Goal: Task Accomplishment & Management: Complete application form

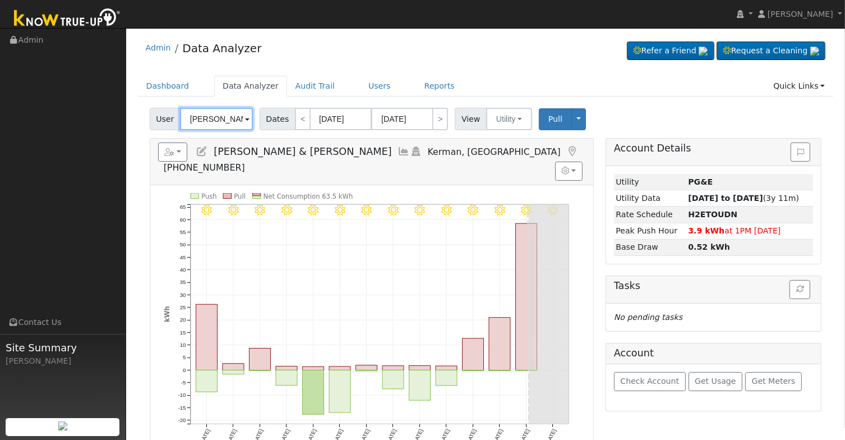
click at [222, 119] on input "[PERSON_NAME] & [PERSON_NAME]" at bounding box center [216, 119] width 73 height 22
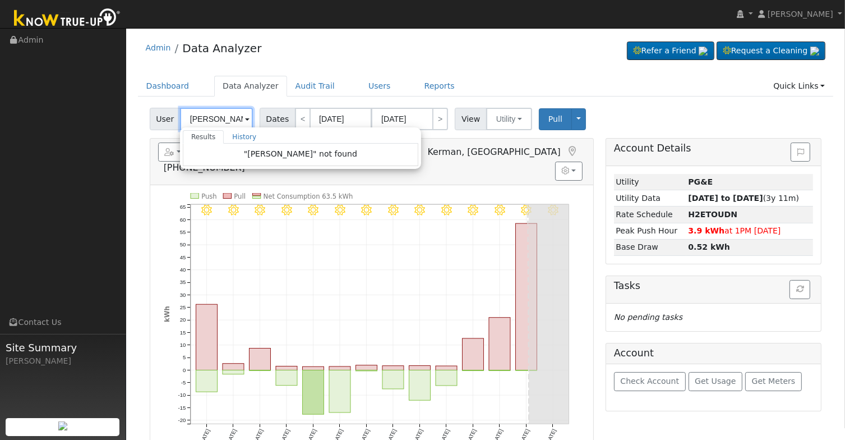
drag, startPoint x: 209, startPoint y: 119, endPoint x: 179, endPoint y: 116, distance: 29.9
click at [180, 116] on input "Maria Vergara" at bounding box center [216, 119] width 73 height 22
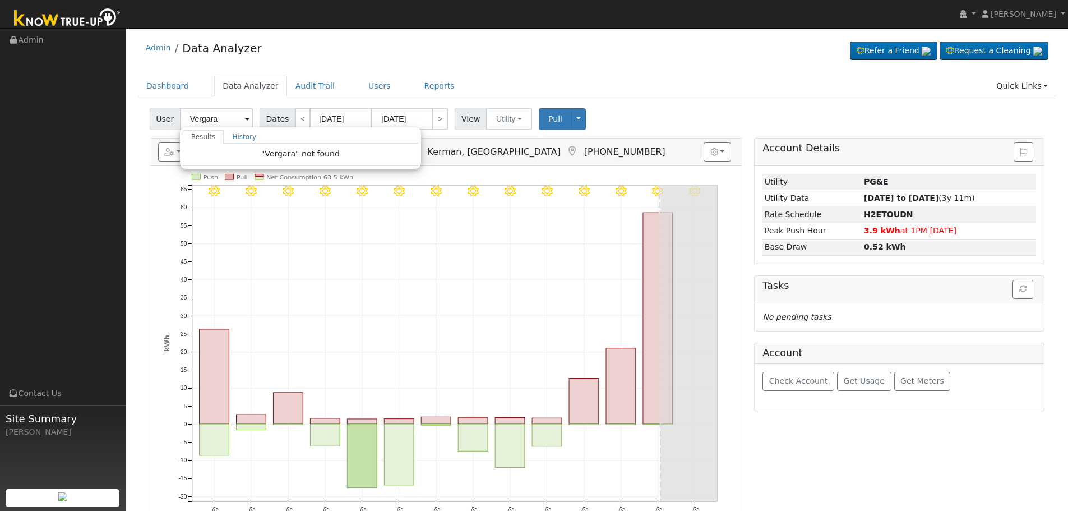
click at [645, 117] on div "User Vergara Results History "Vergara" not found Enter text to search History J…" at bounding box center [596, 117] width 899 height 26
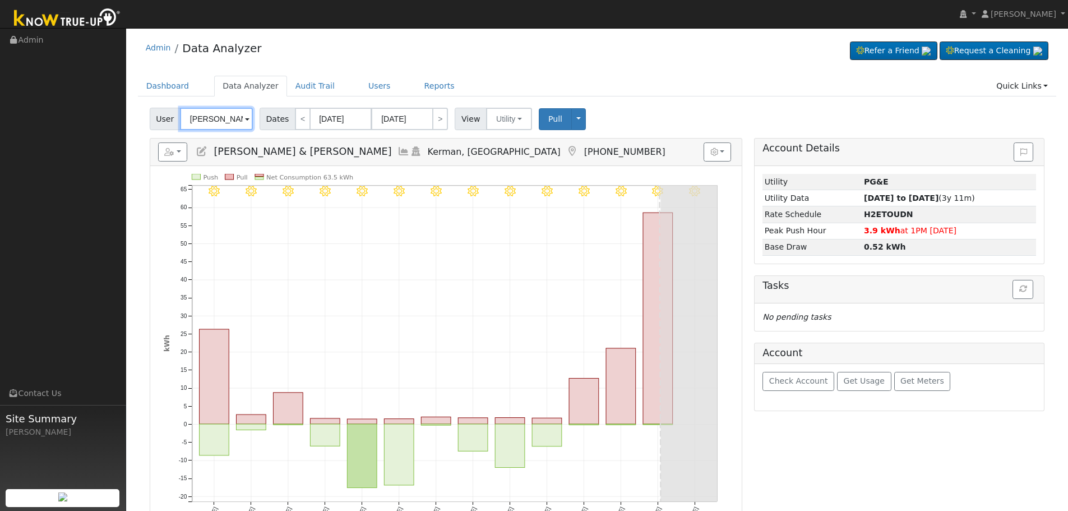
click at [206, 117] on input "[PERSON_NAME] & [PERSON_NAME]" at bounding box center [216, 119] width 73 height 22
click at [206, 117] on input "Jaswir & Nimrita Johl" at bounding box center [216, 119] width 73 height 22
paste input "mver3m@gmail.com"
click at [141, 145] on div "User mver3m@gmail.com Results History "mver3m@gmail.com" not found Enter text t…" at bounding box center [597, 381] width 919 height 555
type input "Jaswir & Nimrita Johl"
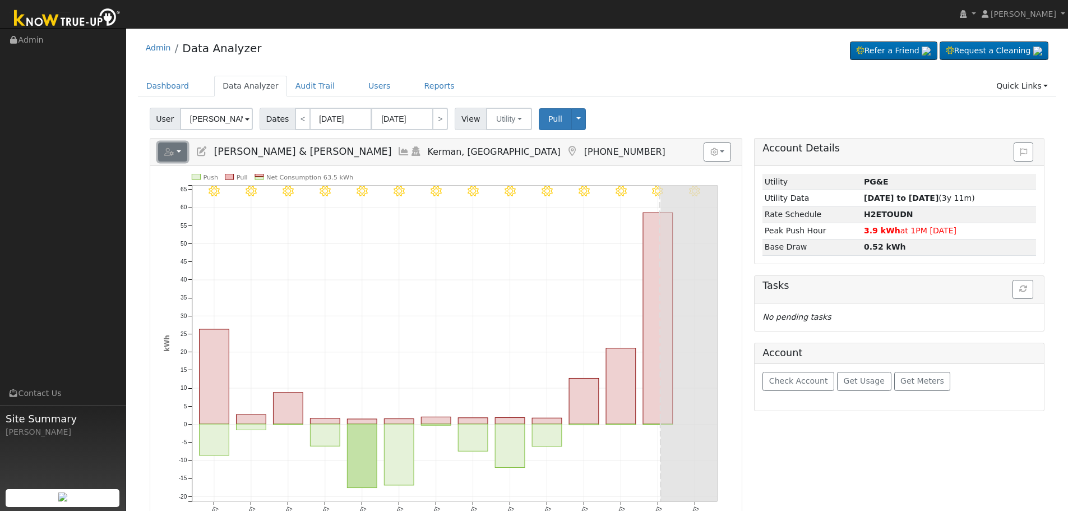
click at [172, 155] on icon "button" at bounding box center [169, 152] width 10 height 8
click at [200, 210] on link "Add New User" at bounding box center [207, 210] width 96 height 13
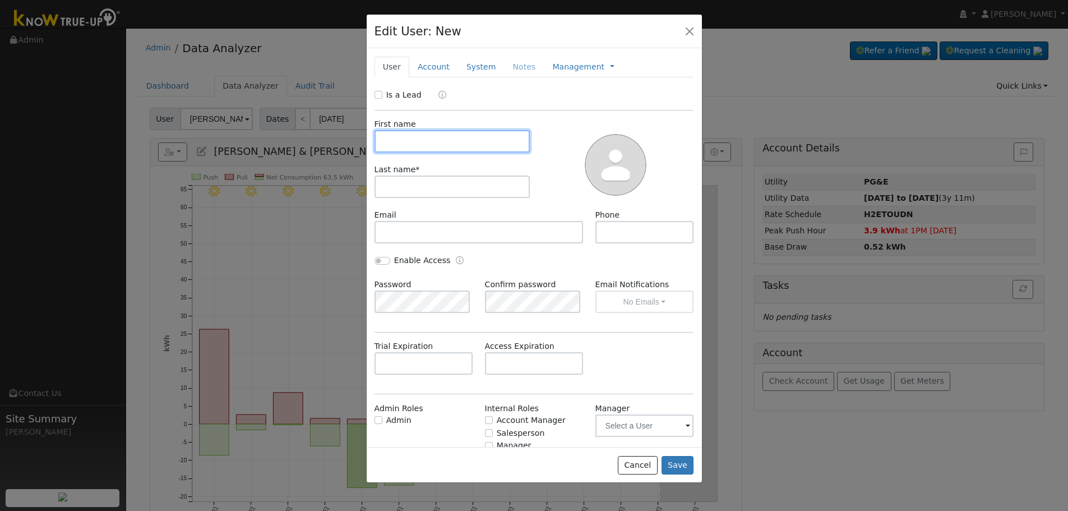
click at [407, 145] on input "text" at bounding box center [452, 141] width 156 height 22
paste input "Maria Elizabeth"
type input "Maria Elizabeth"
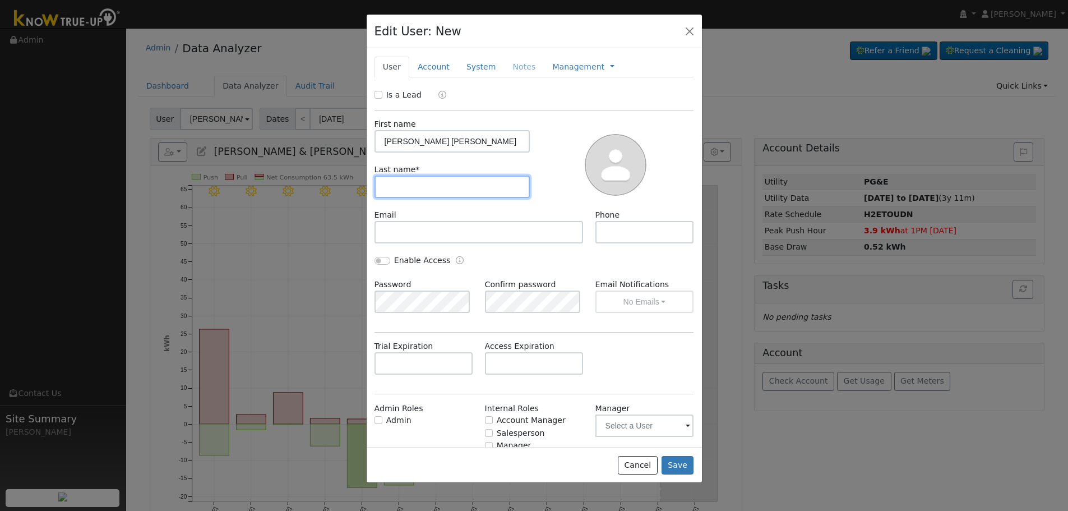
click at [430, 187] on input "text" at bounding box center [452, 186] width 156 height 22
paste input "Vergara"
type input "Vergara"
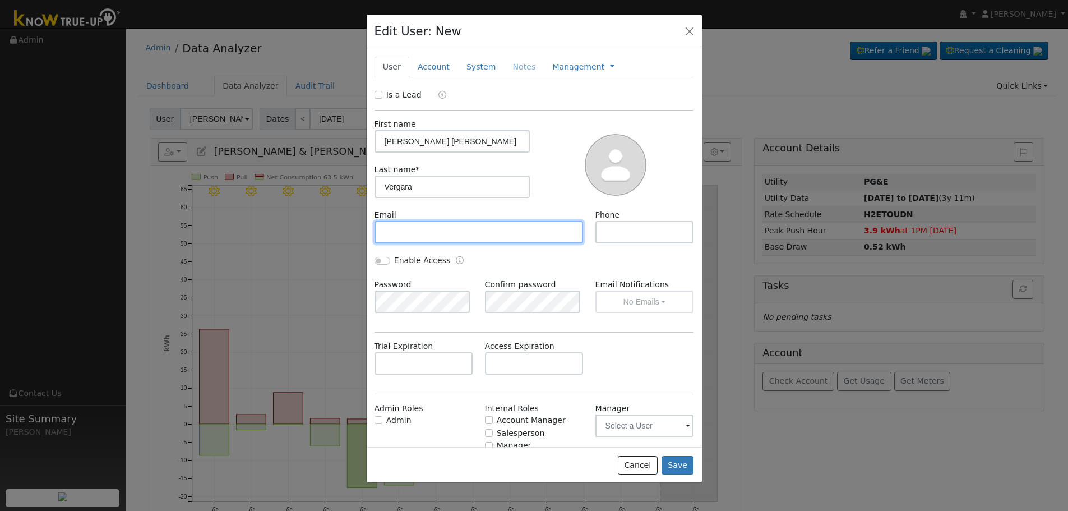
click at [433, 234] on input "text" at bounding box center [478, 232] width 209 height 22
paste input "mver3m@gmail.com"
type input "mver3m@gmail.com"
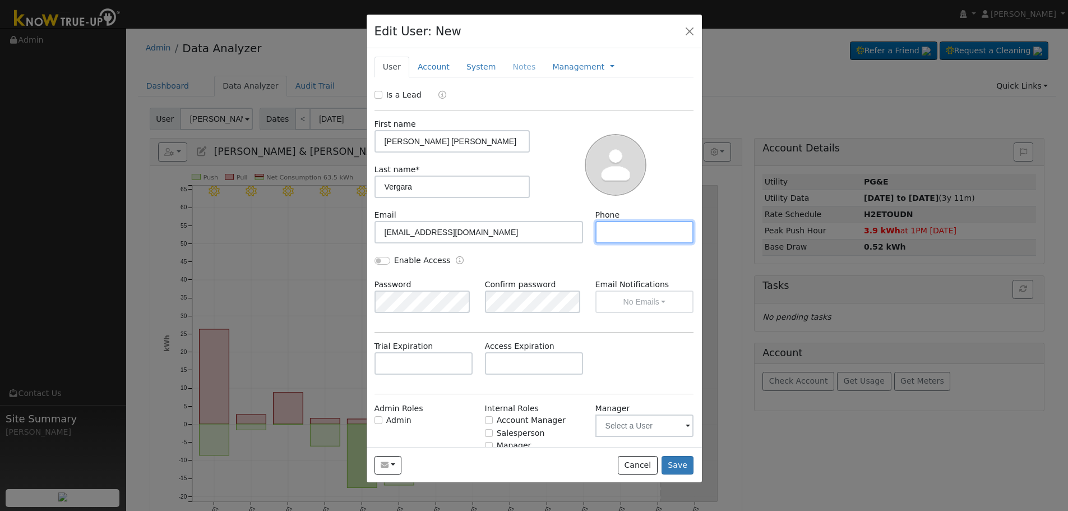
click at [643, 232] on input "text" at bounding box center [644, 232] width 99 height 22
click at [622, 232] on input "text" at bounding box center [644, 232] width 99 height 22
paste input "661-617-0295"
type input "661-617-0295"
click at [629, 302] on div "Email Notifications No Emails No Emails Weekly Emails Monthly Emails" at bounding box center [644, 296] width 110 height 34
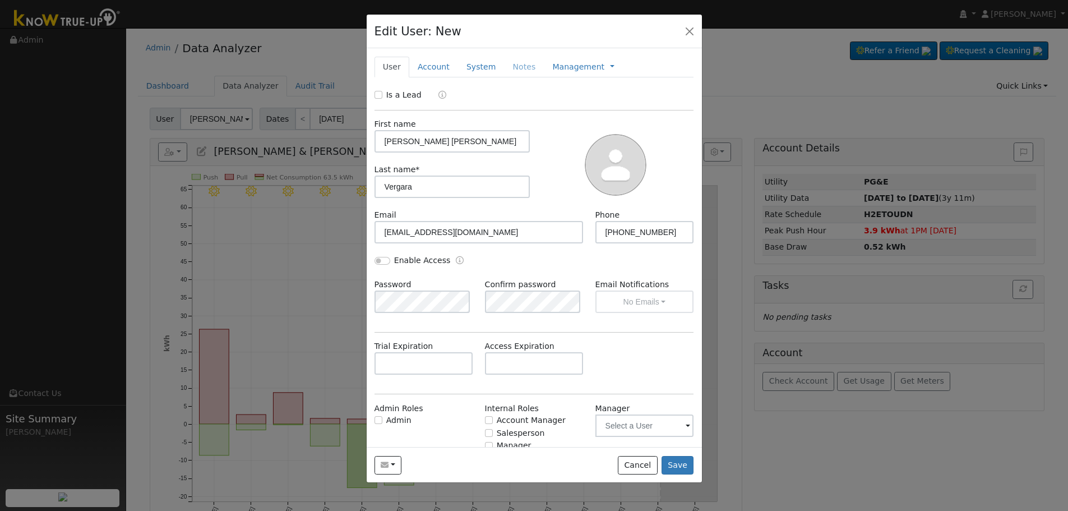
click at [640, 303] on div "Email Notifications No Emails No Emails Weekly Emails Monthly Emails" at bounding box center [644, 296] width 110 height 34
click at [432, 64] on link "Account" at bounding box center [433, 67] width 49 height 21
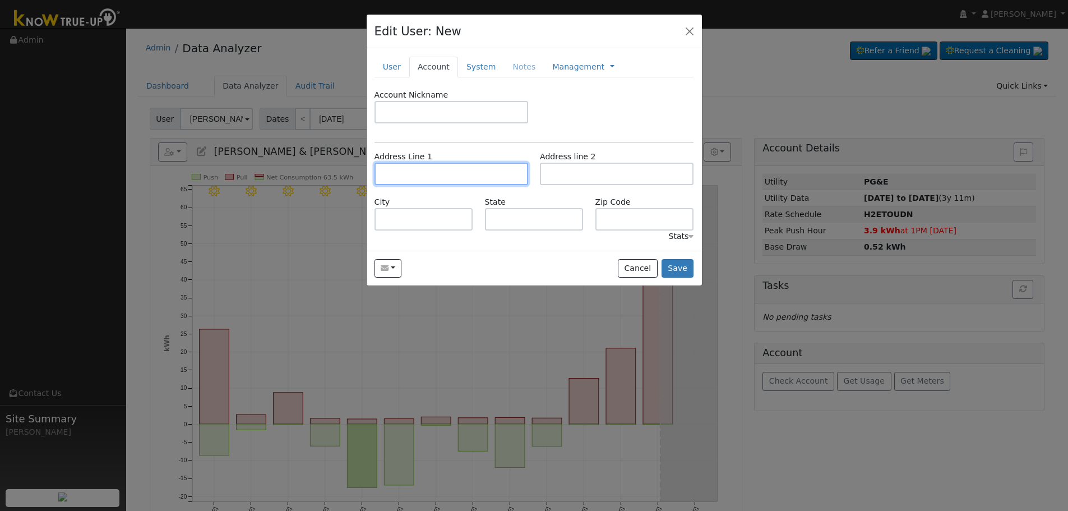
click at [425, 167] on input "text" at bounding box center [451, 174] width 154 height 22
paste input "210 Moneta Avenue"
type input "210 Moneta Avenue"
type input "Bakersfield"
type input "CA"
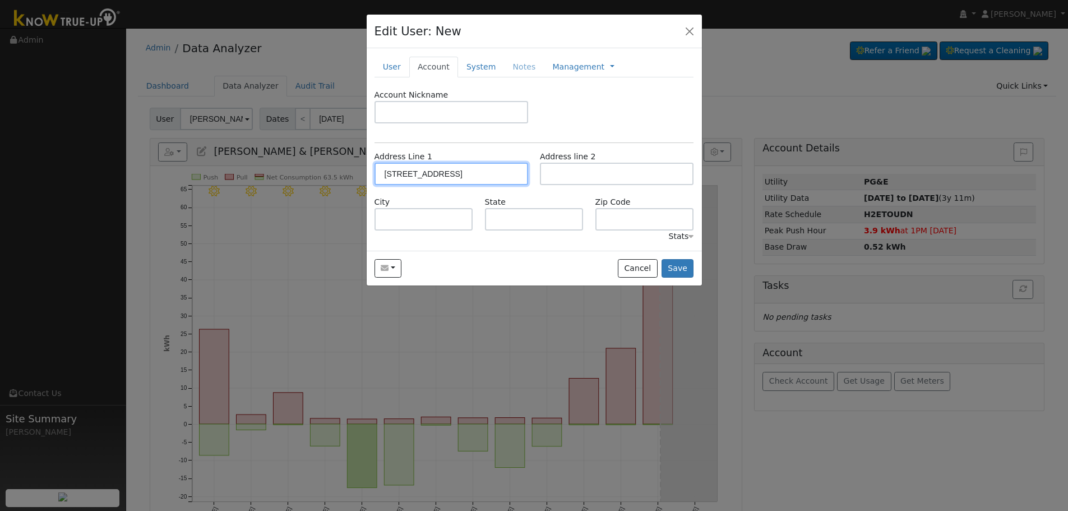
type input "93308"
type input "210 Moneta Avenue"
click at [478, 65] on link "System" at bounding box center [481, 67] width 47 height 21
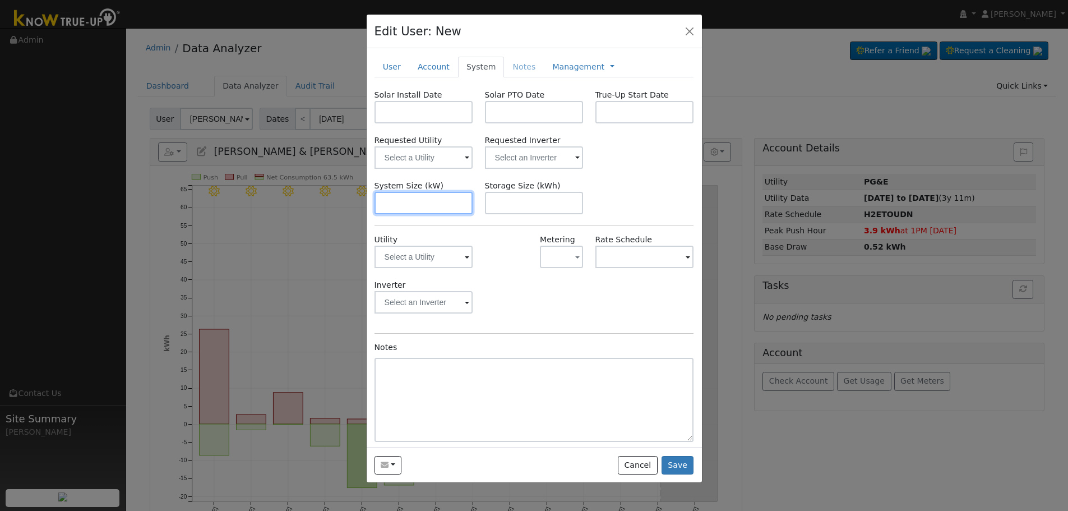
click at [426, 208] on input "text" at bounding box center [423, 203] width 99 height 22
paste input "4.050"
type input "4"
click at [418, 155] on input "text" at bounding box center [423, 157] width 99 height 22
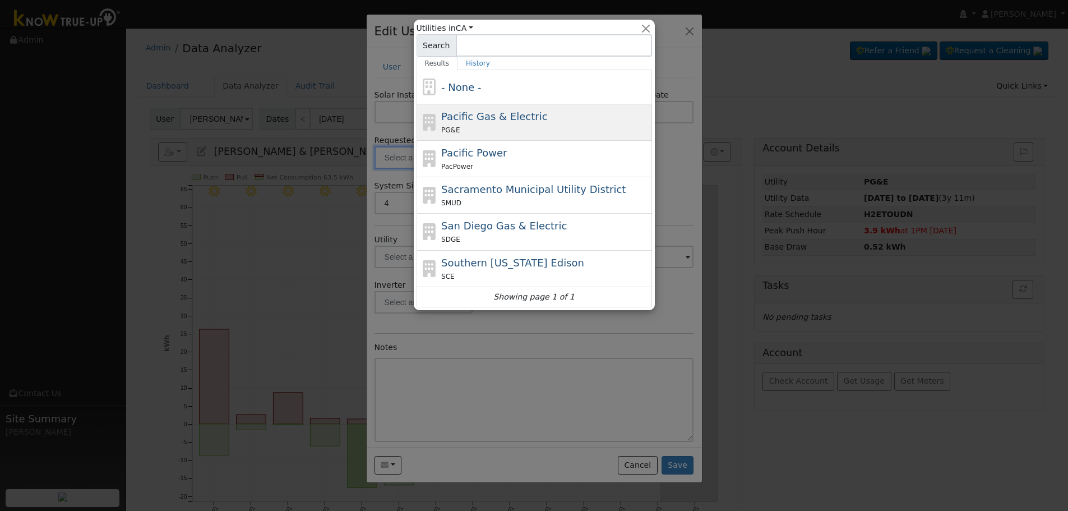
click at [525, 122] on span "Pacific Gas & Electric" at bounding box center [494, 116] width 106 height 12
type input "Pacific Gas & Electric"
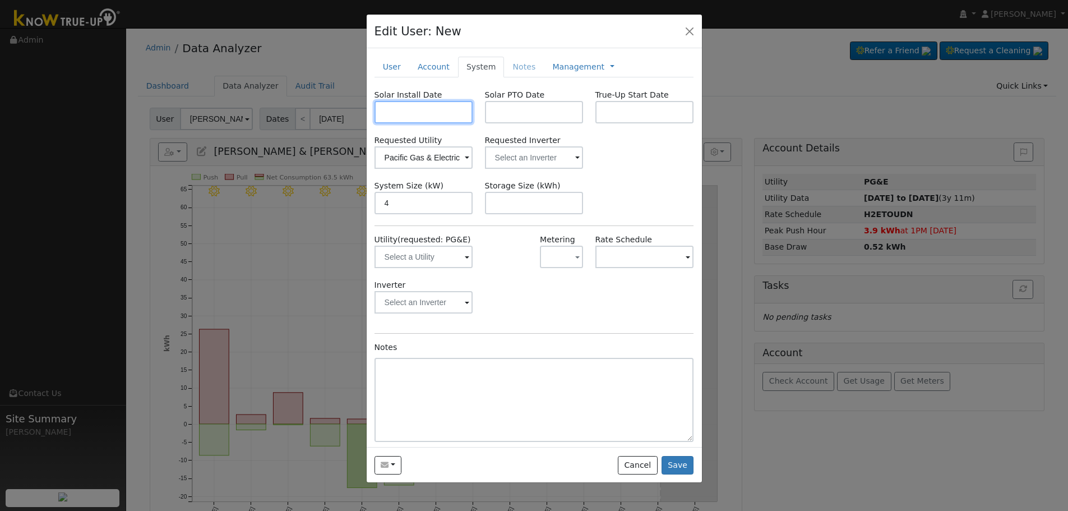
click at [400, 118] on input "text" at bounding box center [423, 112] width 99 height 22
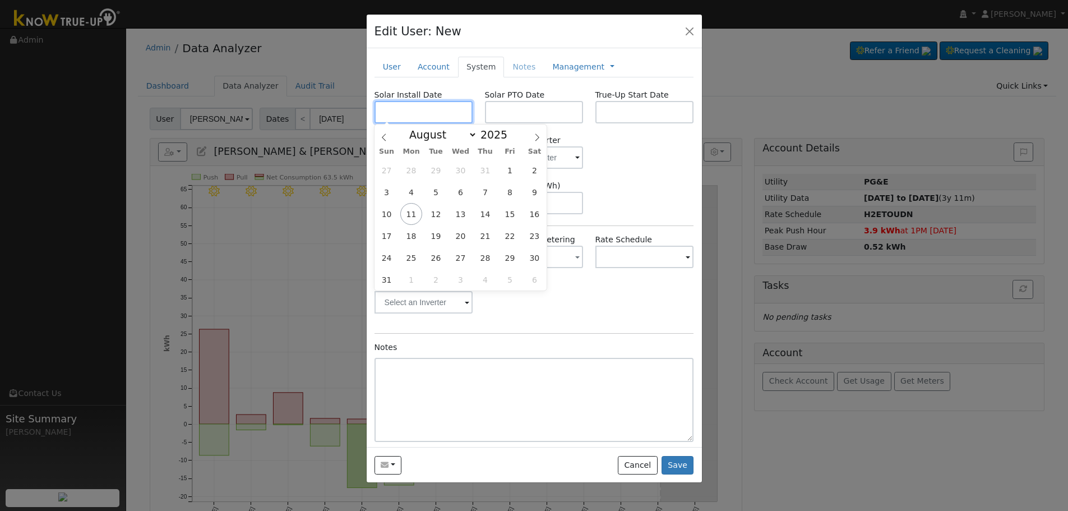
paste input "2/17/2025"
type input "02/17/2025"
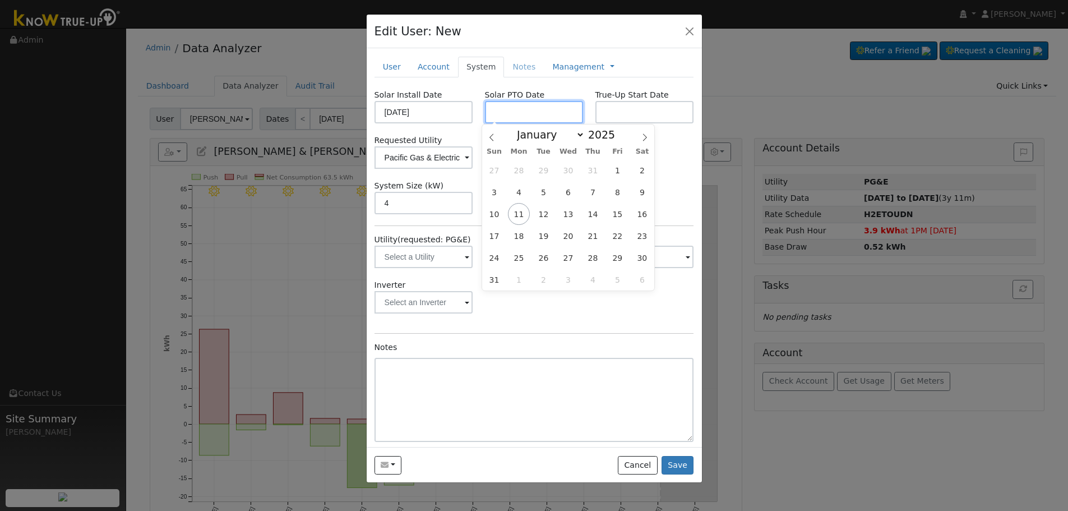
click at [551, 118] on input "text" at bounding box center [534, 112] width 99 height 22
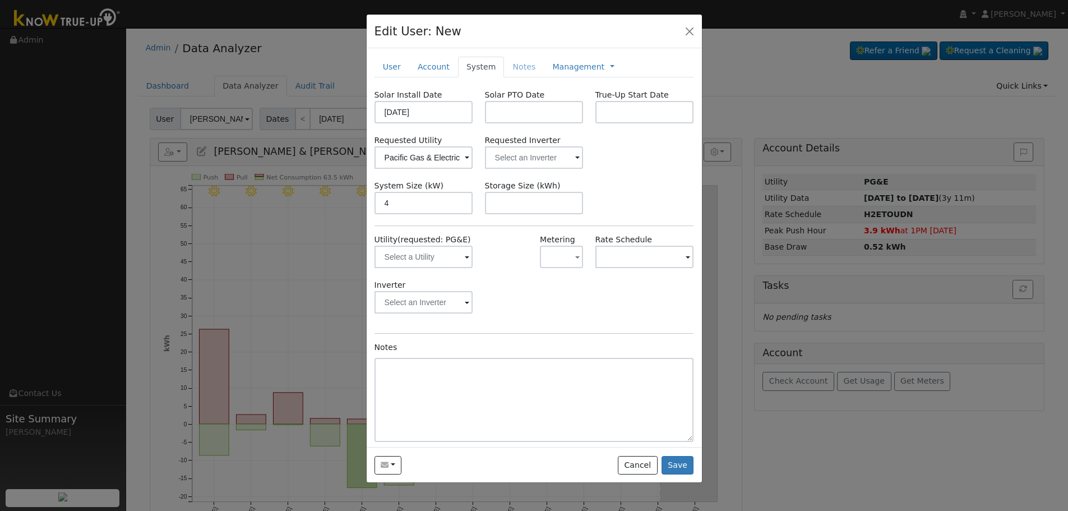
click at [679, 147] on div "Requested Utility Pacific Gas & Electric Requested Inverter" at bounding box center [533, 152] width 331 height 34
click at [473, 159] on input "text" at bounding box center [423, 157] width 99 height 22
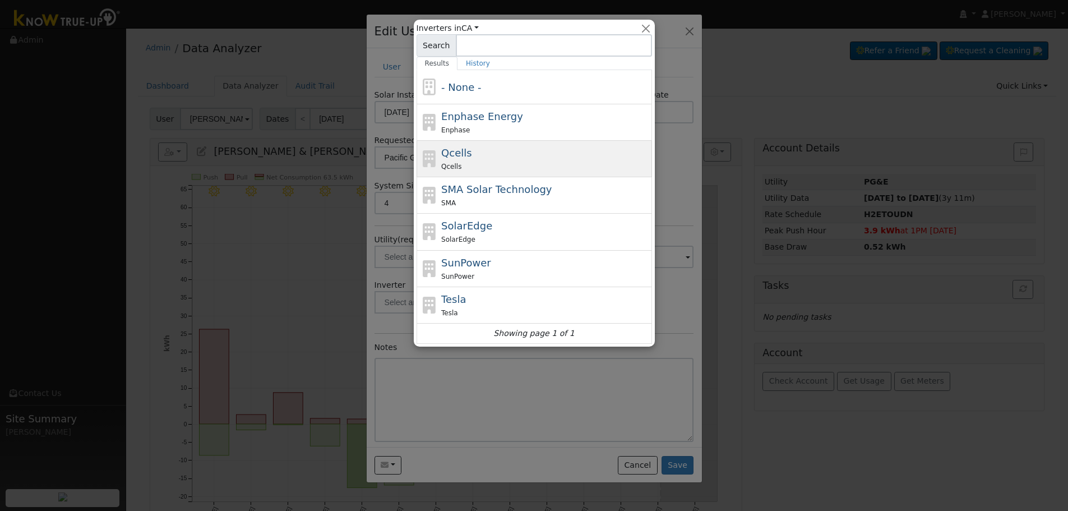
click at [513, 157] on div "Qcells Qcells" at bounding box center [545, 158] width 208 height 27
type input "Qcells"
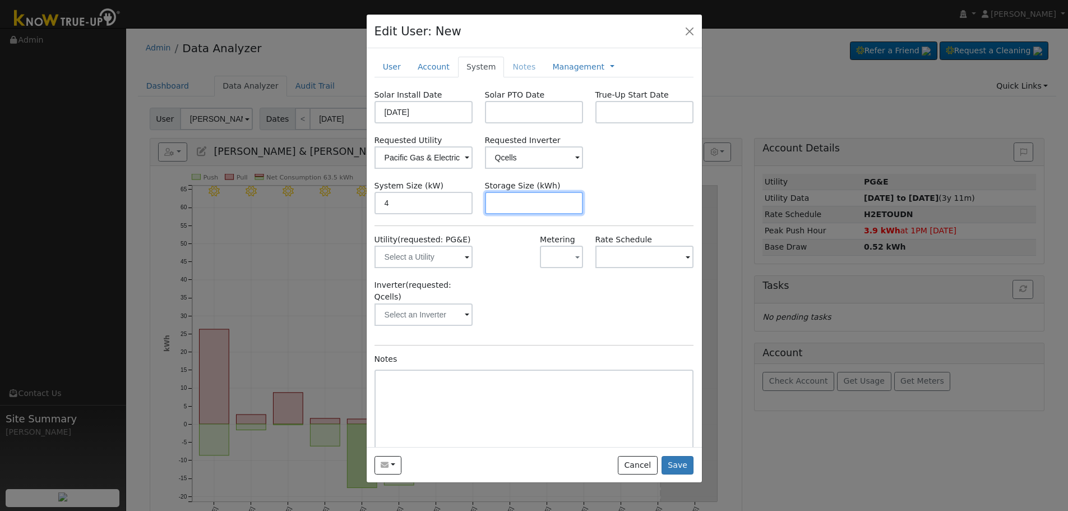
click at [552, 206] on input "text" at bounding box center [534, 203] width 99 height 22
paste input "10.00"
type input "10"
click at [562, 65] on link "Management" at bounding box center [578, 67] width 52 height 12
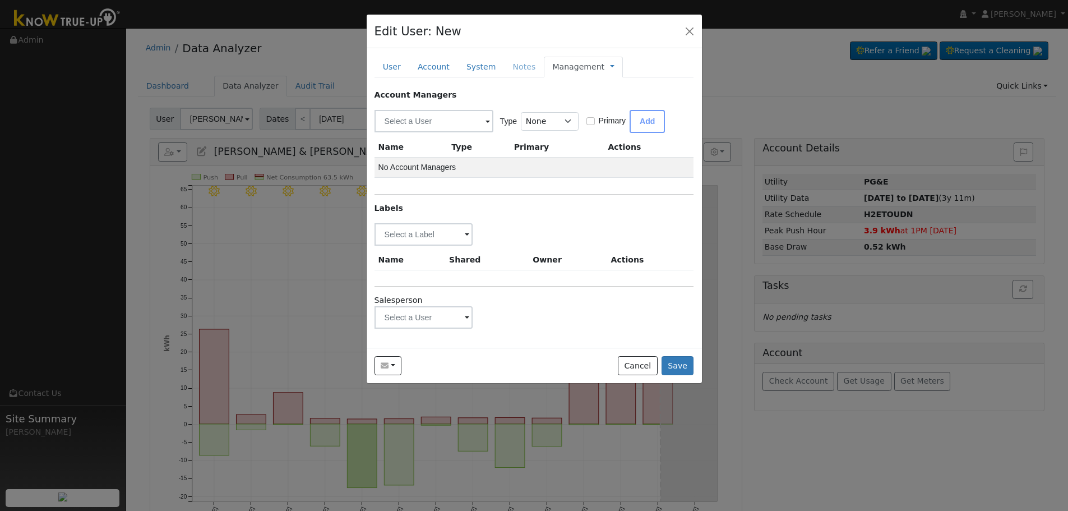
click at [465, 237] on span at bounding box center [467, 235] width 4 height 13
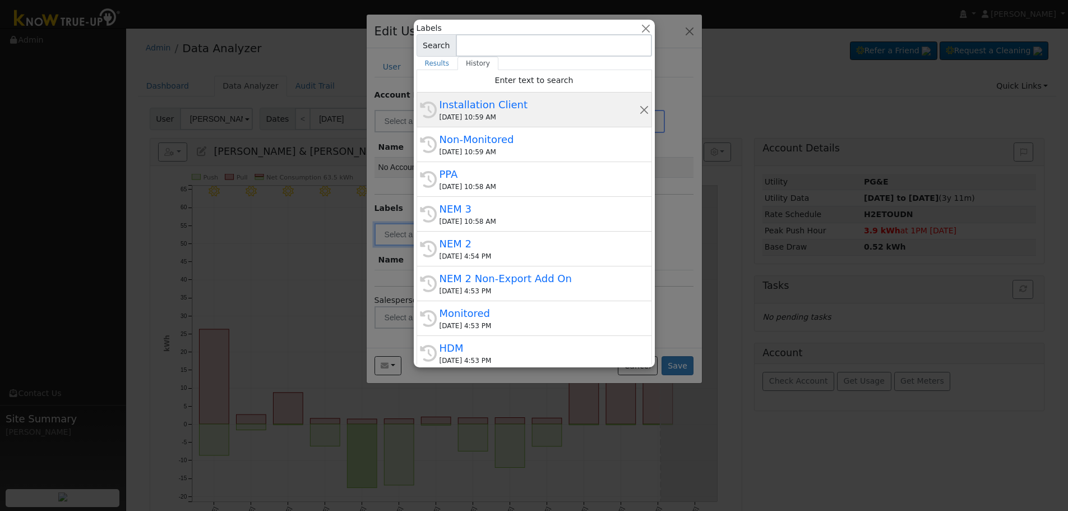
click at [486, 105] on div "Installation Client" at bounding box center [540, 104] width 200 height 15
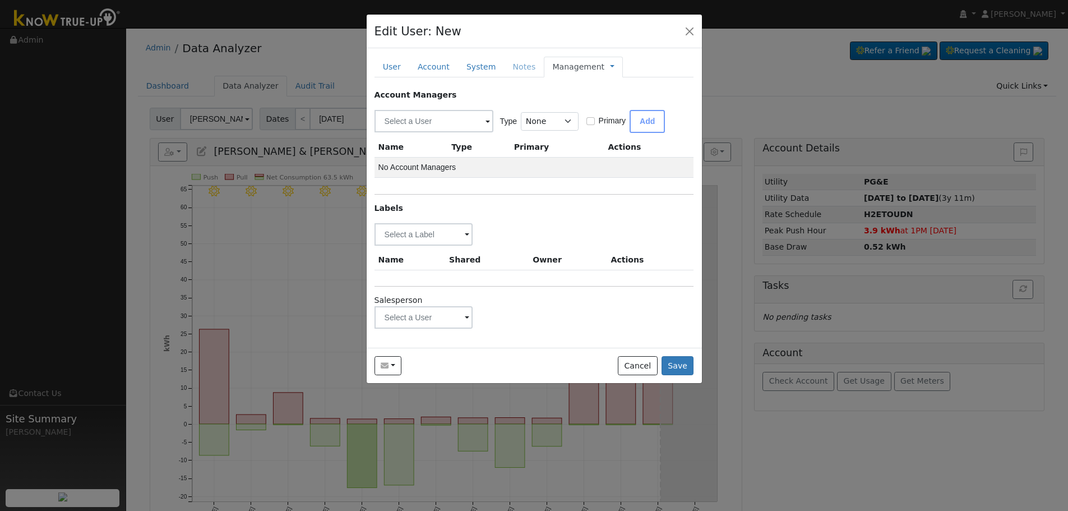
click at [572, 66] on link "Management" at bounding box center [578, 67] width 52 height 12
click at [637, 107] on link "Billing" at bounding box center [650, 103] width 78 height 16
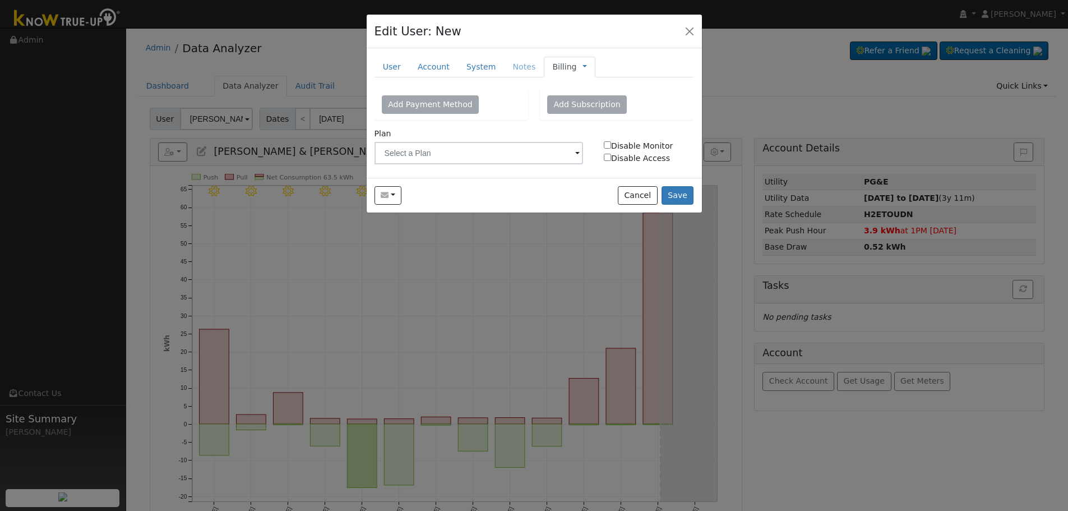
click at [577, 66] on span "Management Billing Timeline" at bounding box center [582, 66] width 10 height 9
click at [582, 66] on link at bounding box center [584, 67] width 4 height 12
click at [611, 106] on link "Billing" at bounding box center [622, 103] width 78 height 16
click at [524, 151] on input "text" at bounding box center [478, 153] width 209 height 22
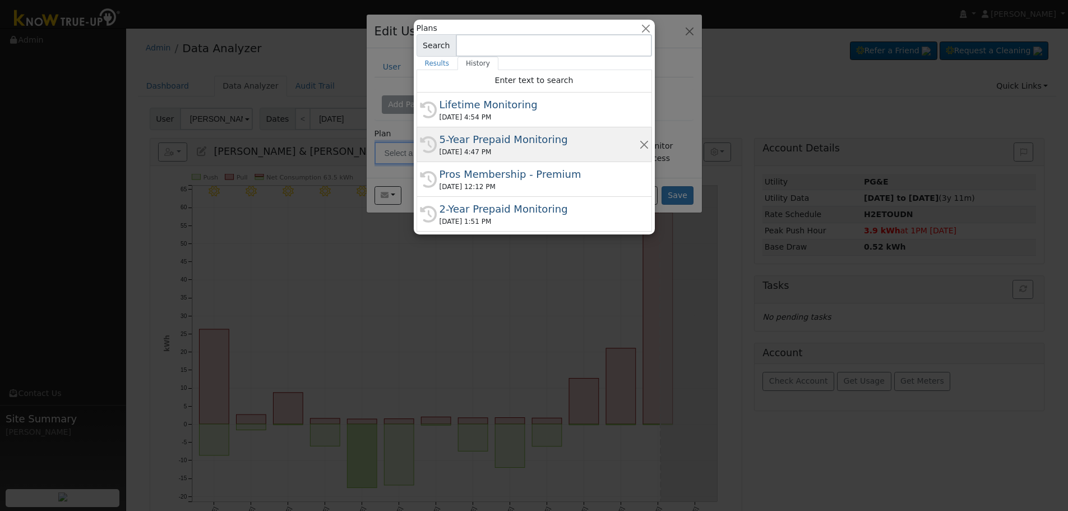
click at [561, 149] on div "08/07/2025 4:47 PM" at bounding box center [540, 152] width 200 height 10
type input "5-Year Prepaid Monitoring"
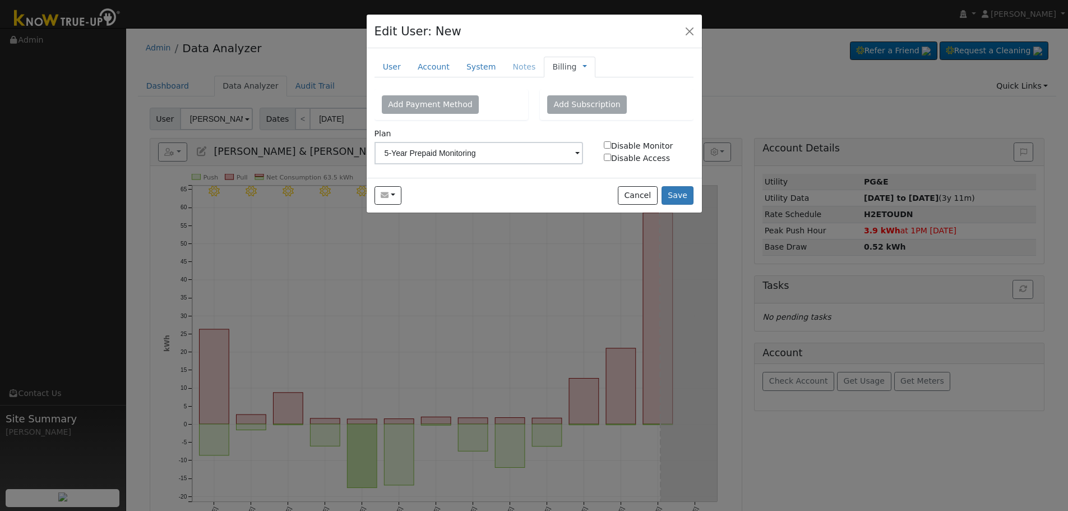
click at [552, 64] on link "Billing" at bounding box center [564, 67] width 24 height 12
click at [589, 89] on link "Management" at bounding box center [622, 87] width 78 height 16
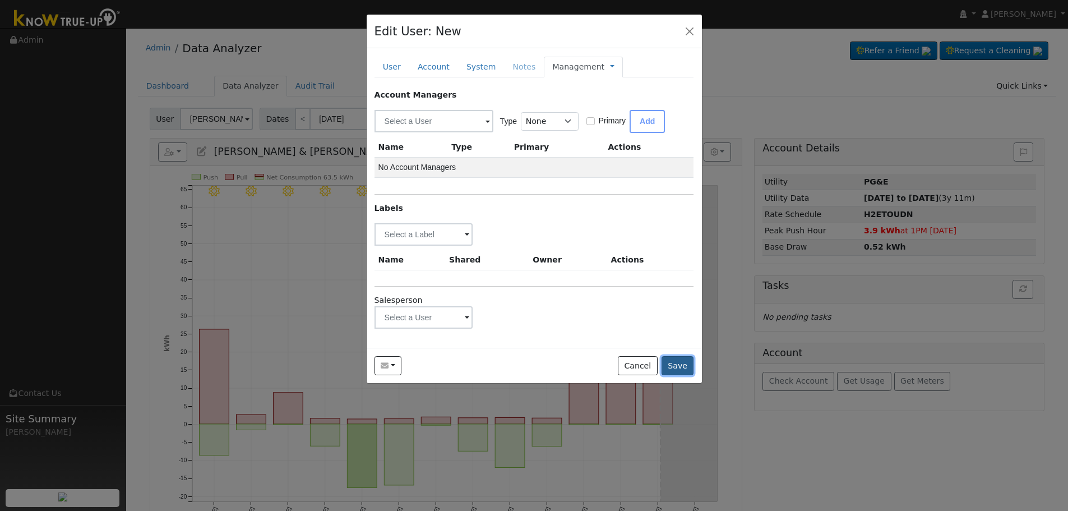
click at [682, 367] on button "Save" at bounding box center [678, 365] width 33 height 19
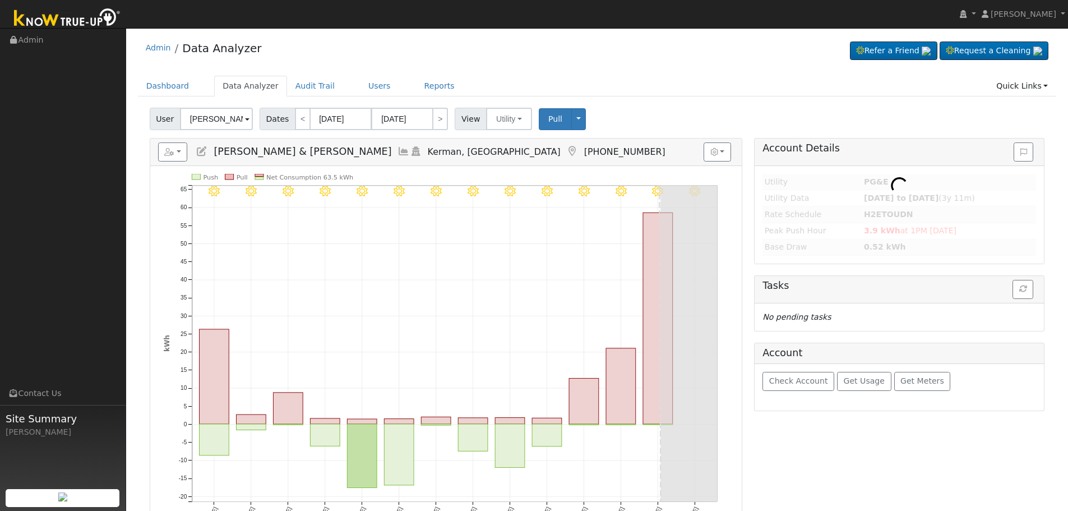
type input "Maria Elizabeth Vergara"
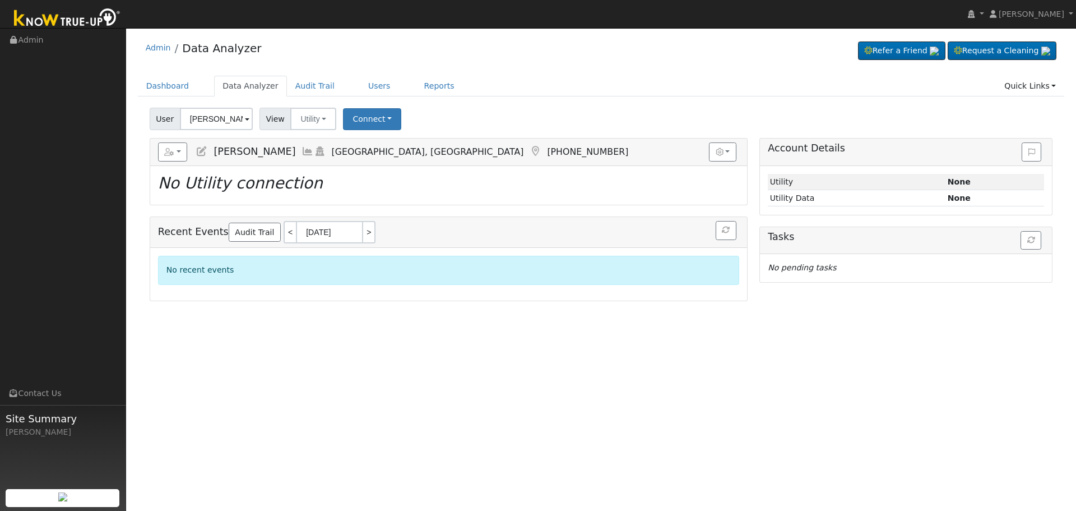
click at [203, 152] on icon at bounding box center [202, 151] width 12 height 10
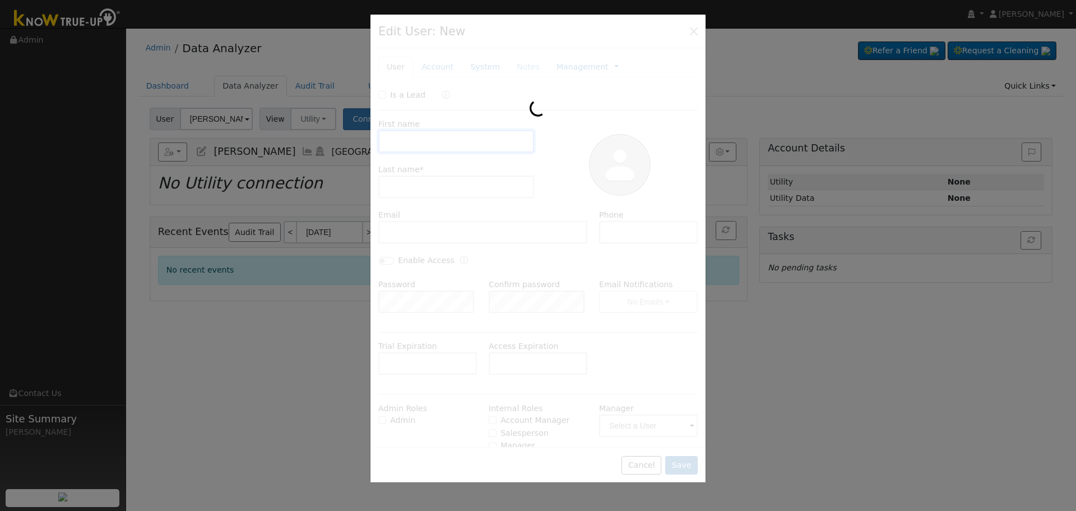
type input "Maria Elizabeth"
type input "Vergara"
type input "mver3m@gmail.com"
type input "661-617-0295"
type input "Pacific Gas & Electric"
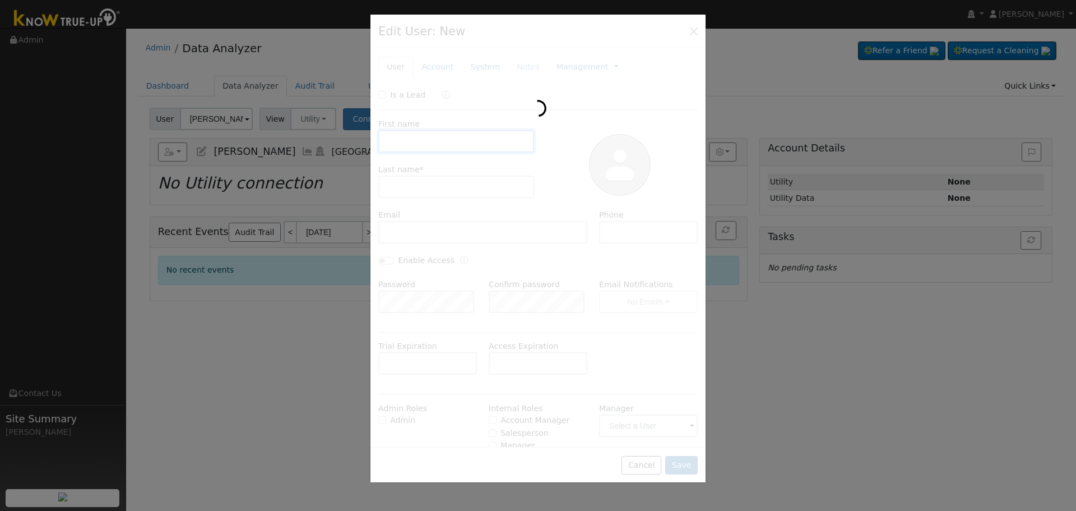
type input "Qcells"
type input "4"
type input "10"
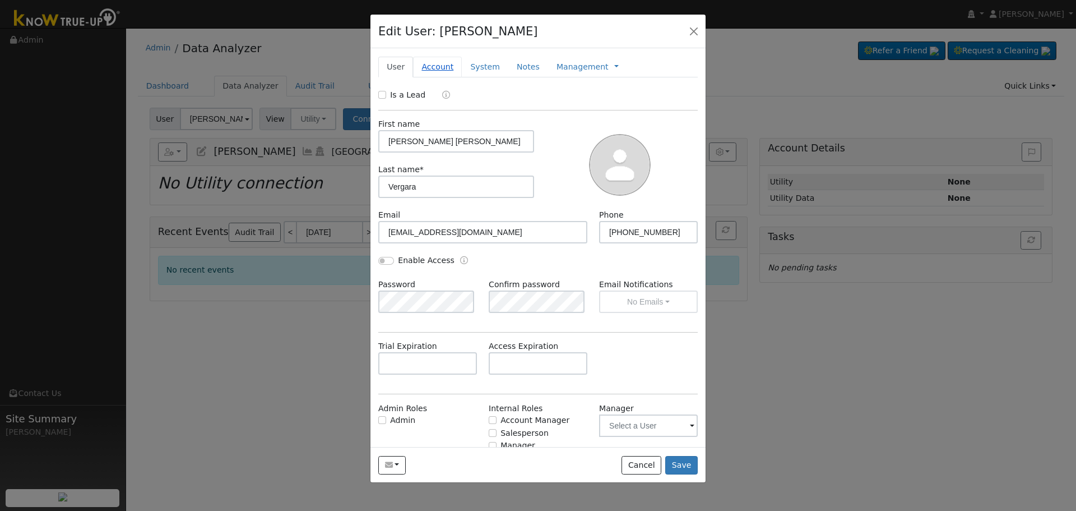
click at [435, 66] on link "Account" at bounding box center [437, 67] width 49 height 21
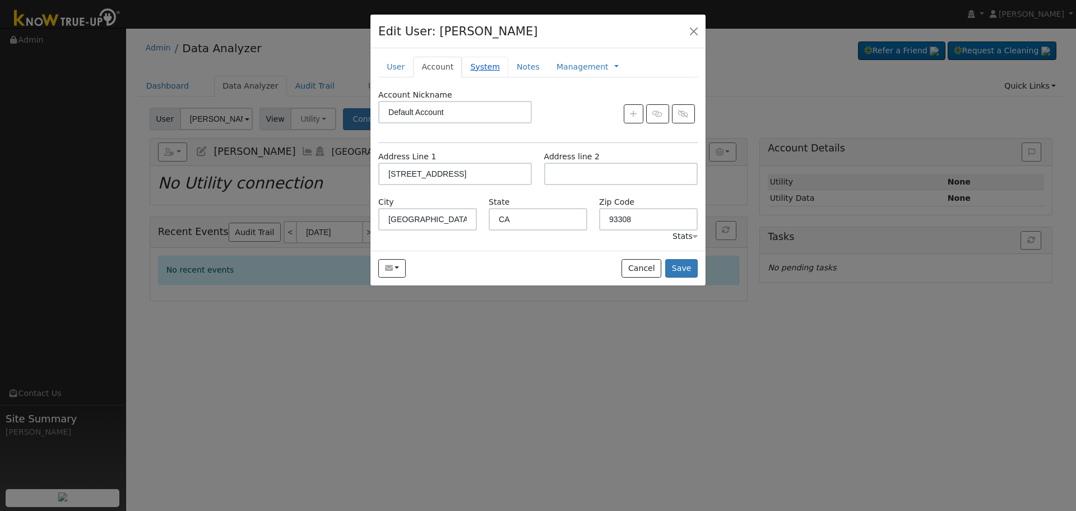
click at [489, 62] on link "System" at bounding box center [485, 67] width 47 height 21
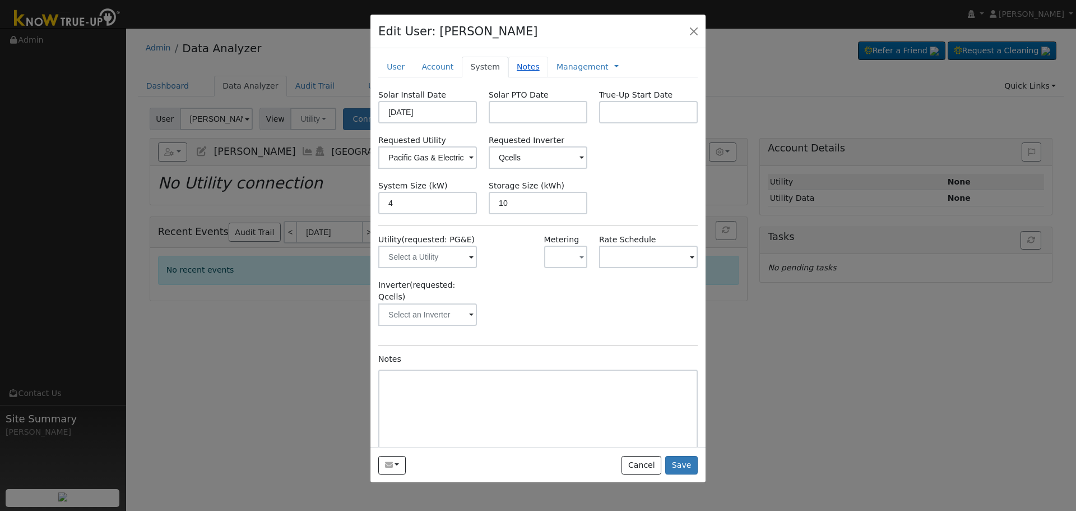
click at [515, 67] on link "Notes" at bounding box center [528, 67] width 40 height 21
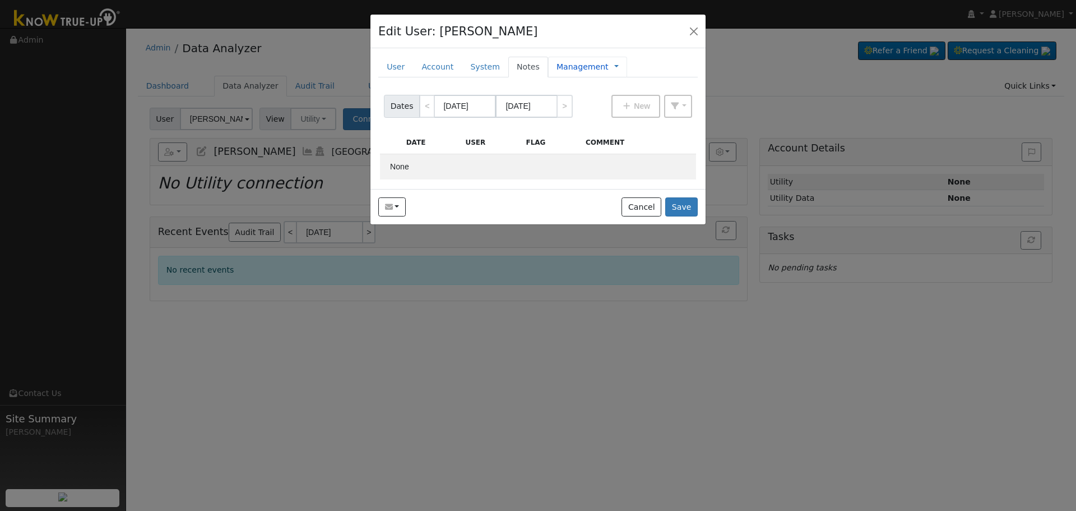
click at [570, 64] on link "Management" at bounding box center [583, 67] width 52 height 12
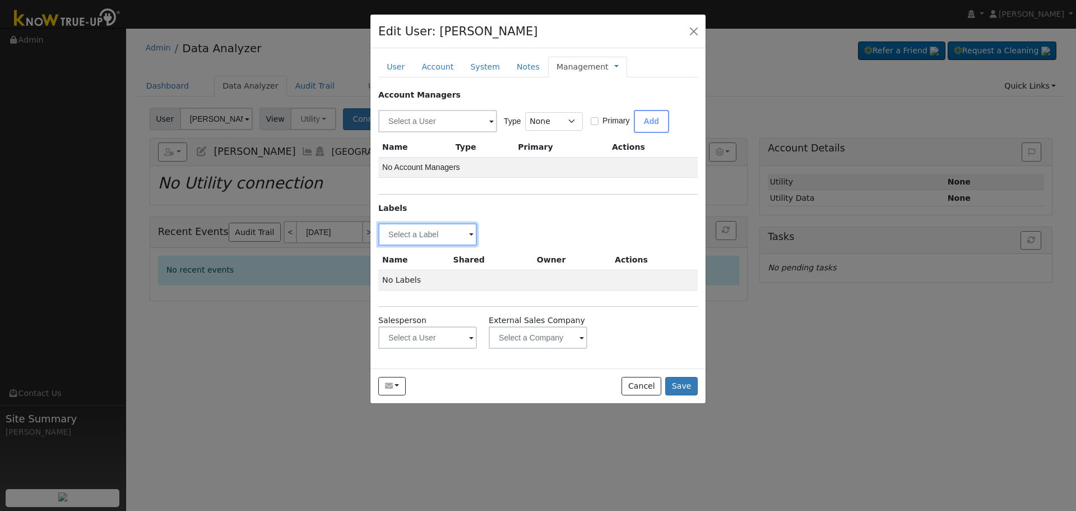
click at [459, 230] on input "text" at bounding box center [427, 234] width 99 height 22
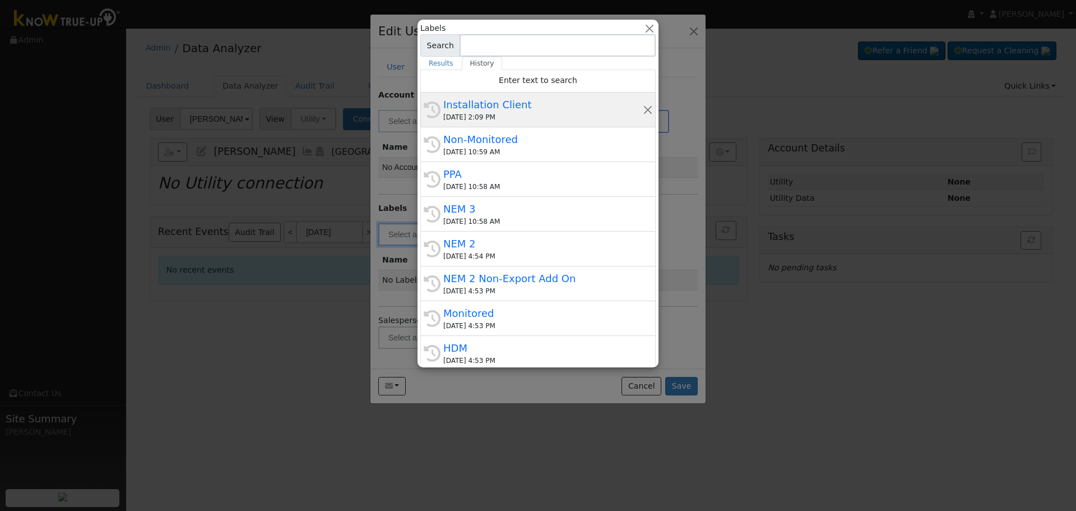
click at [589, 109] on div "Installation Client" at bounding box center [543, 104] width 200 height 15
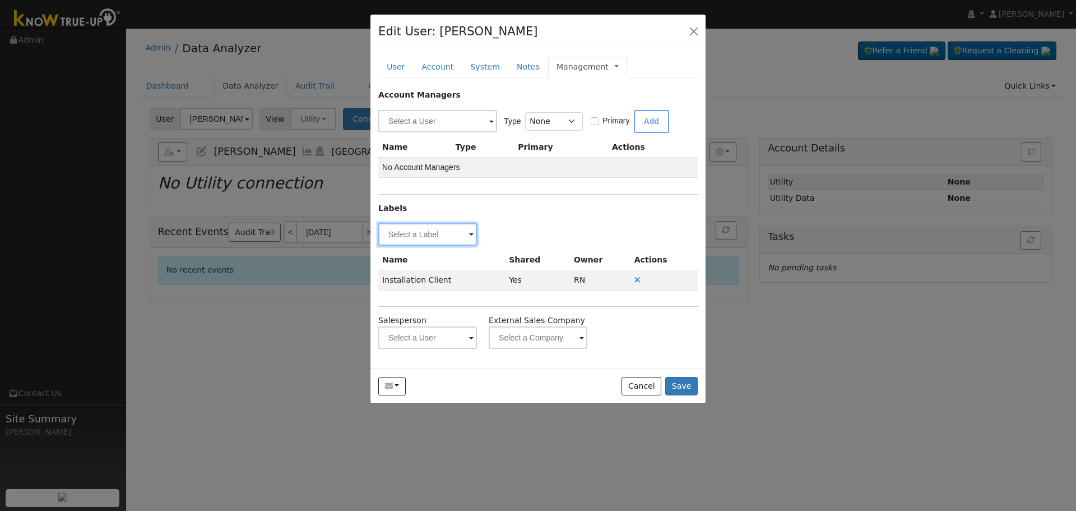
click at [451, 234] on input "text" at bounding box center [427, 234] width 99 height 22
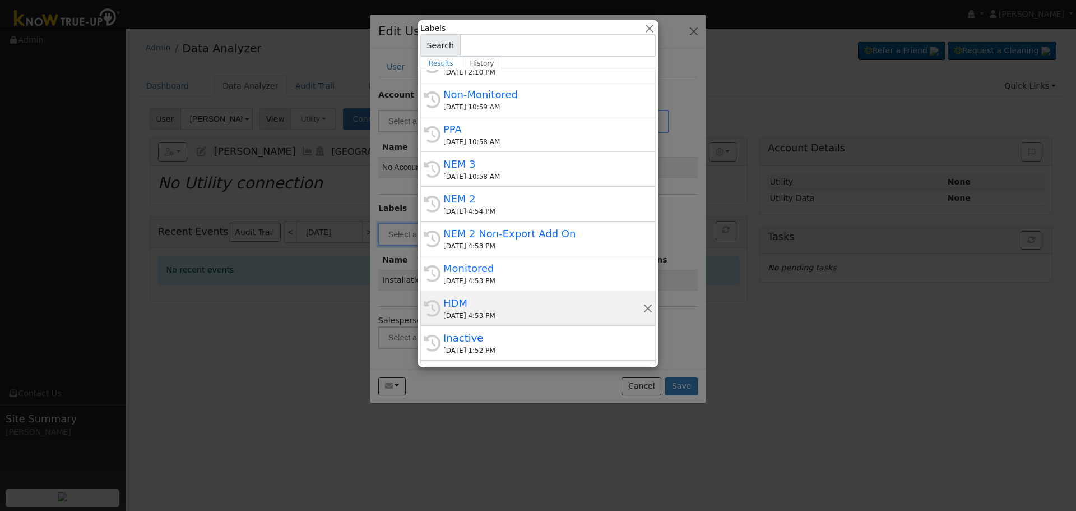
scroll to position [112, 0]
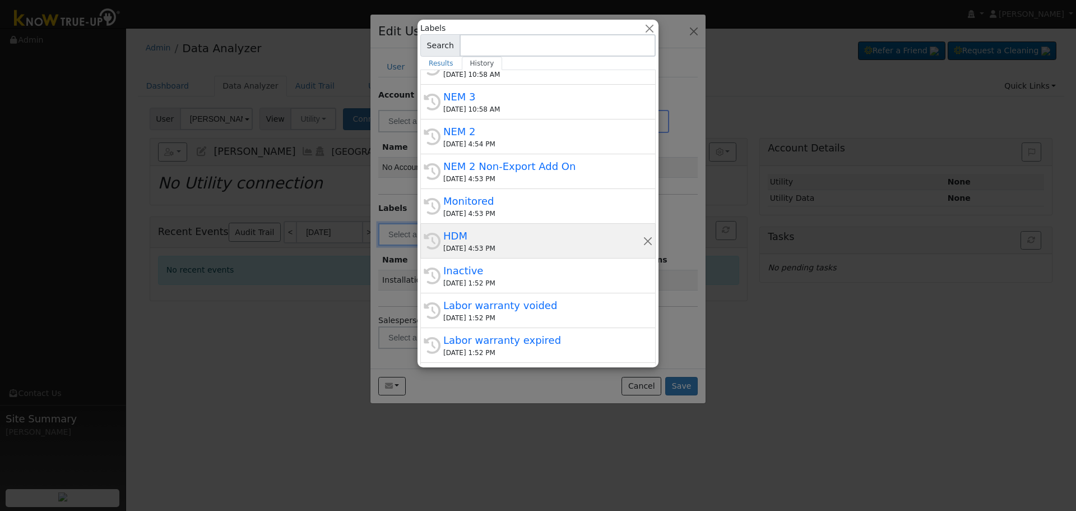
click at [479, 241] on div "HDM" at bounding box center [543, 235] width 200 height 15
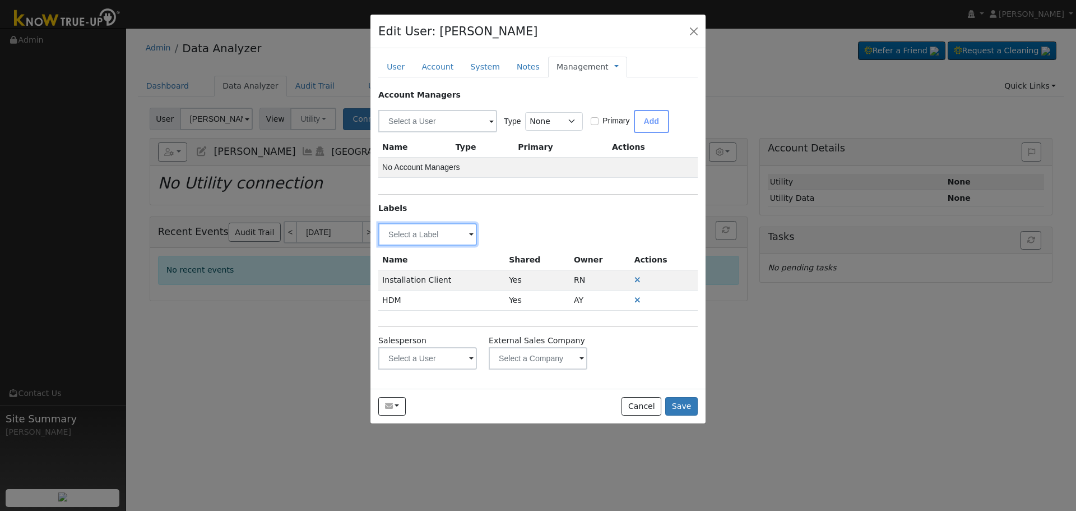
click at [437, 232] on input "text" at bounding box center [427, 234] width 99 height 22
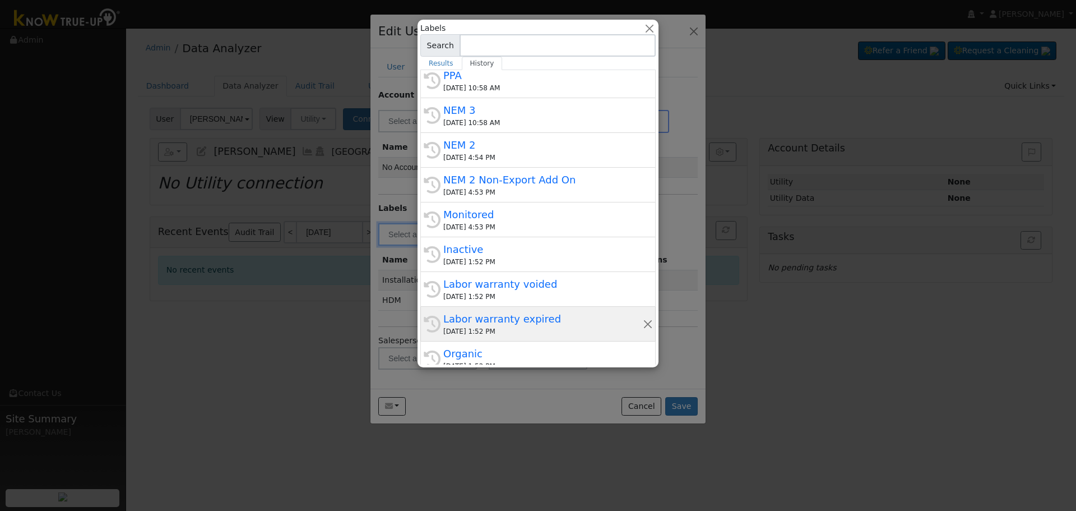
scroll to position [168, 0]
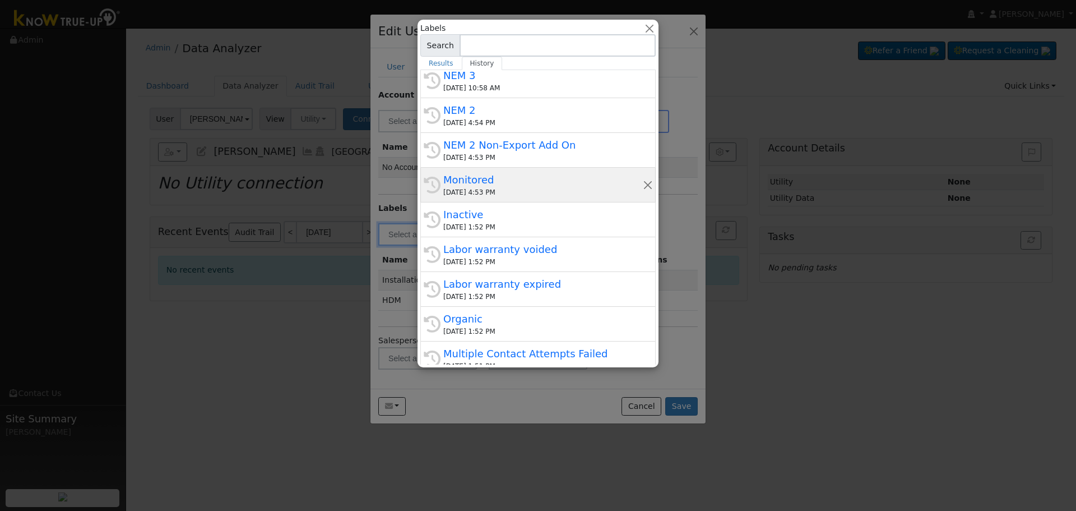
click at [517, 178] on div "Monitored" at bounding box center [543, 179] width 200 height 15
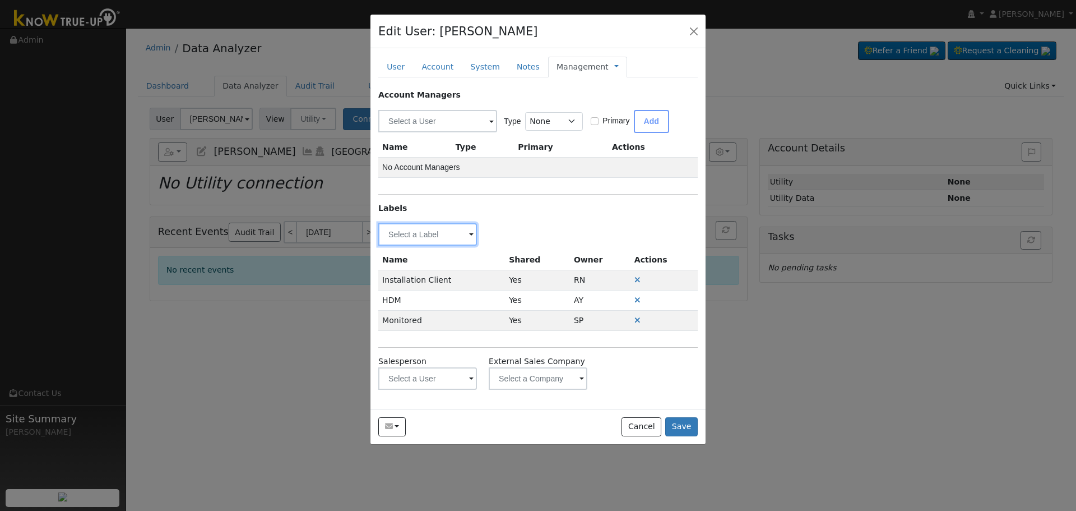
click at [448, 237] on input "text" at bounding box center [427, 234] width 99 height 22
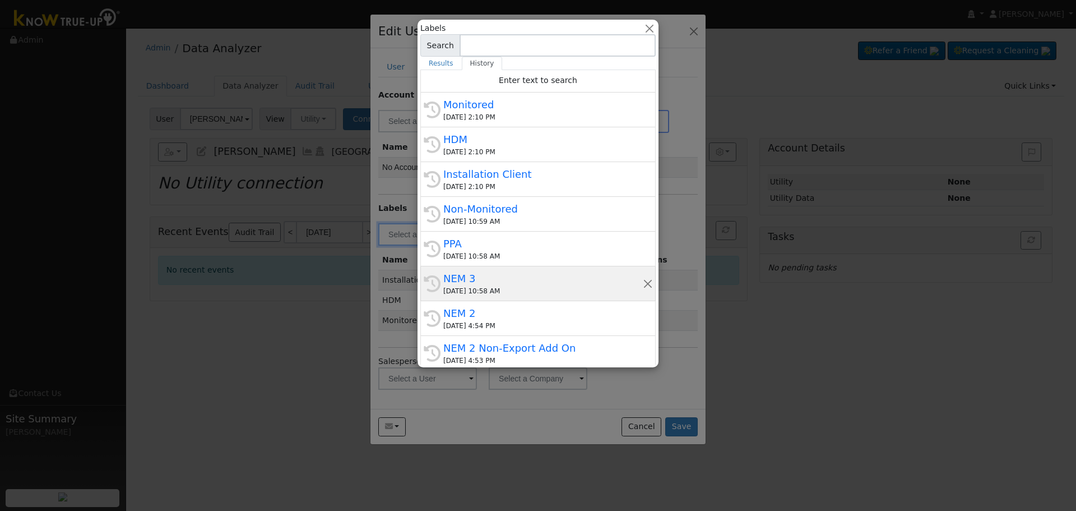
click at [521, 285] on div "NEM 3" at bounding box center [543, 278] width 200 height 15
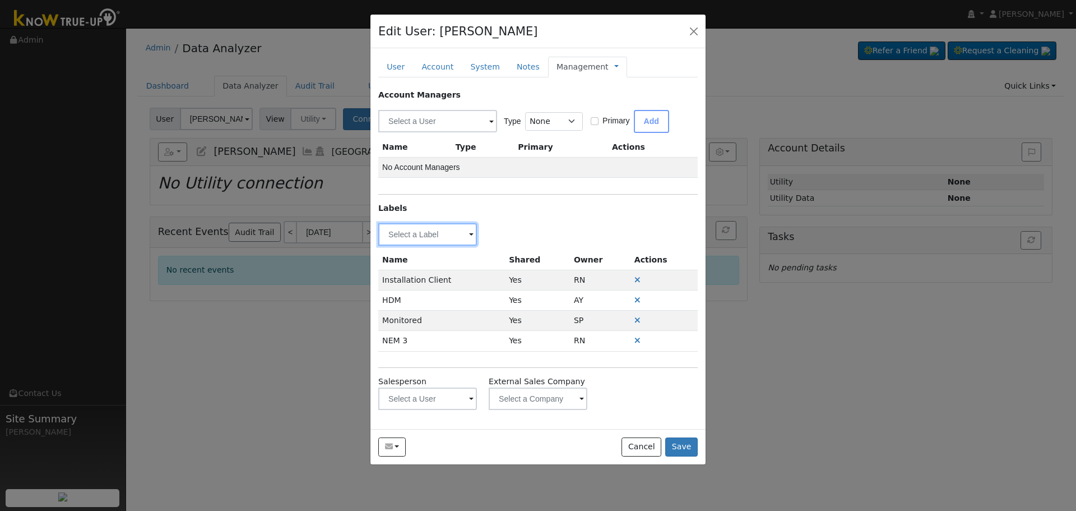
click at [428, 230] on input "text" at bounding box center [427, 234] width 99 height 22
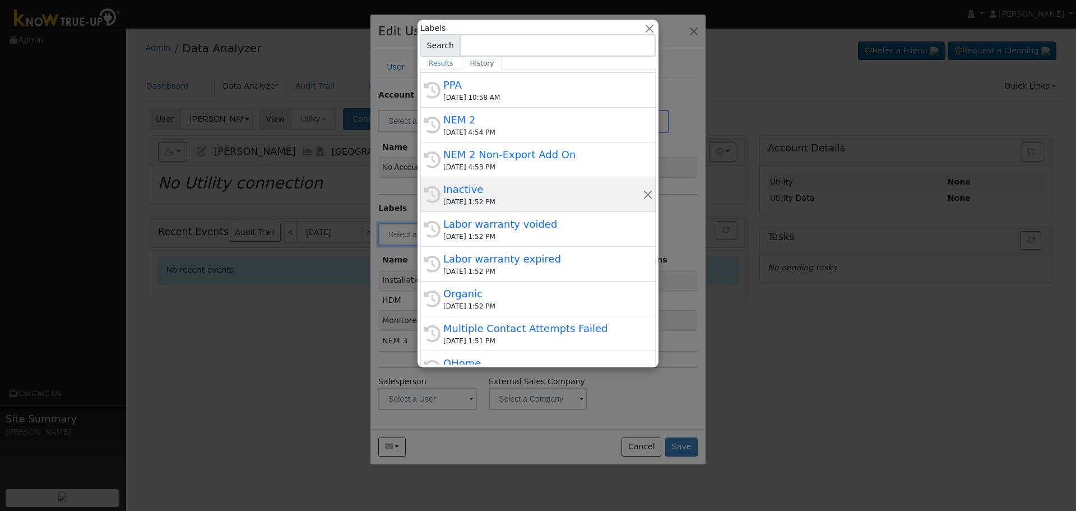
scroll to position [215, 0]
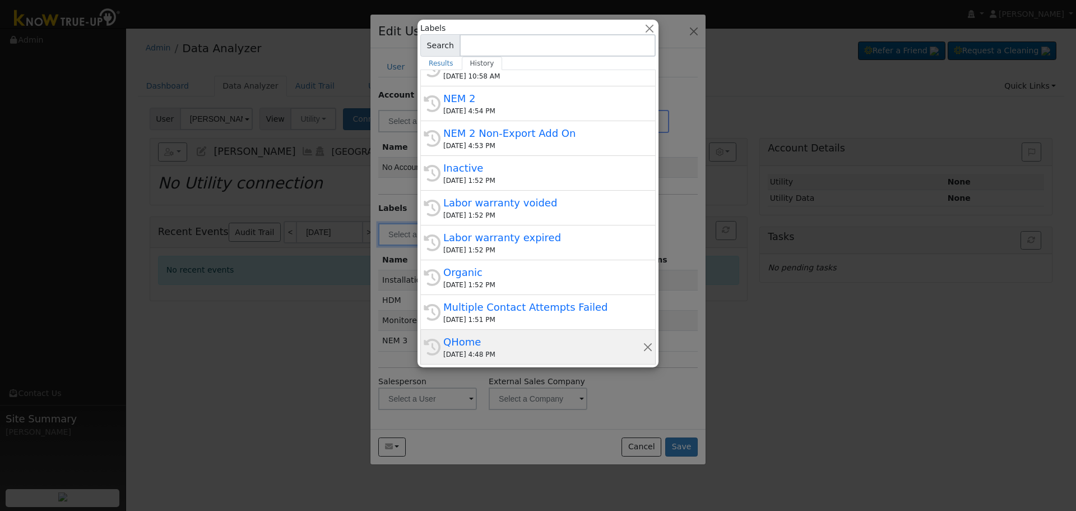
click at [519, 351] on div "08/07/2025 4:48 PM" at bounding box center [543, 354] width 200 height 10
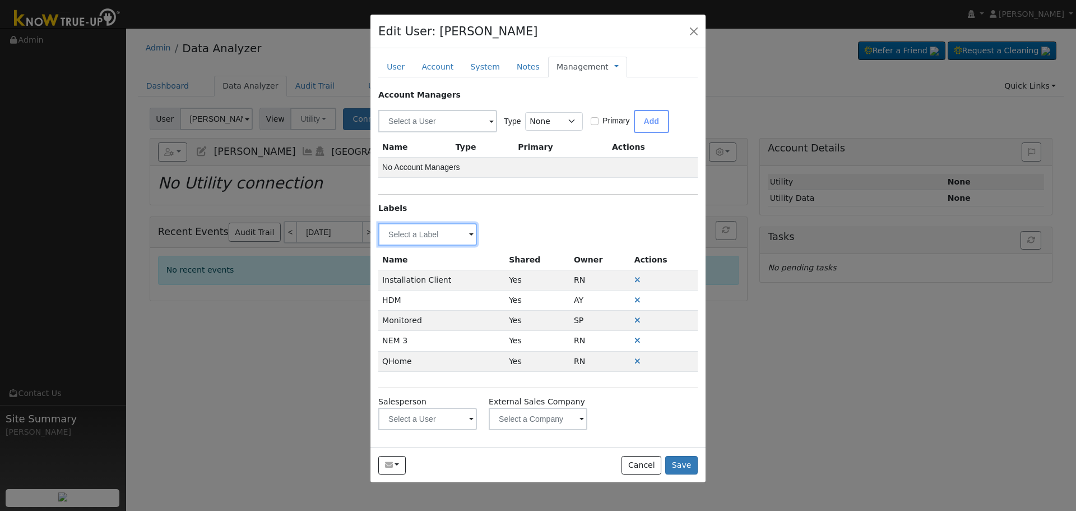
click at [446, 225] on input "text" at bounding box center [427, 234] width 99 height 22
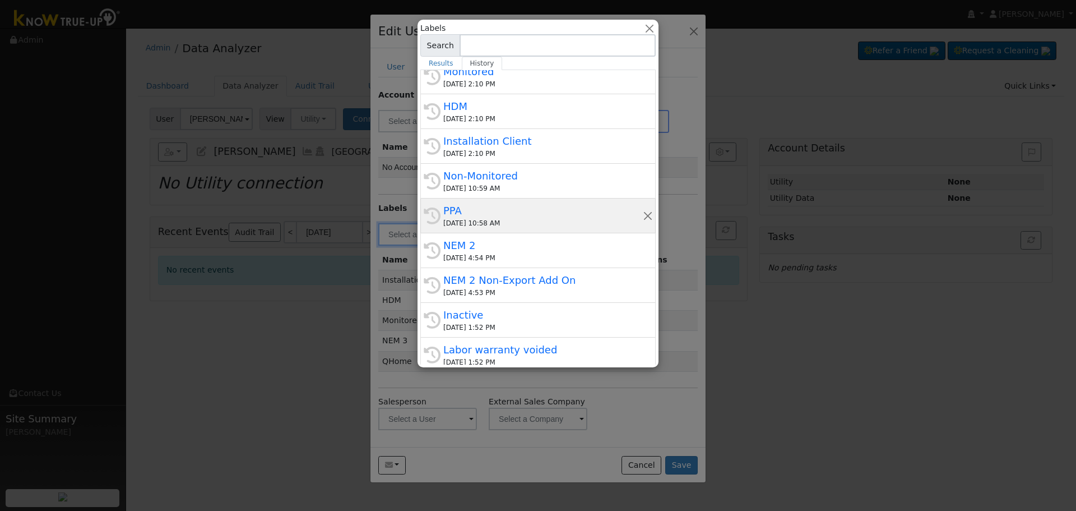
scroll to position [0, 0]
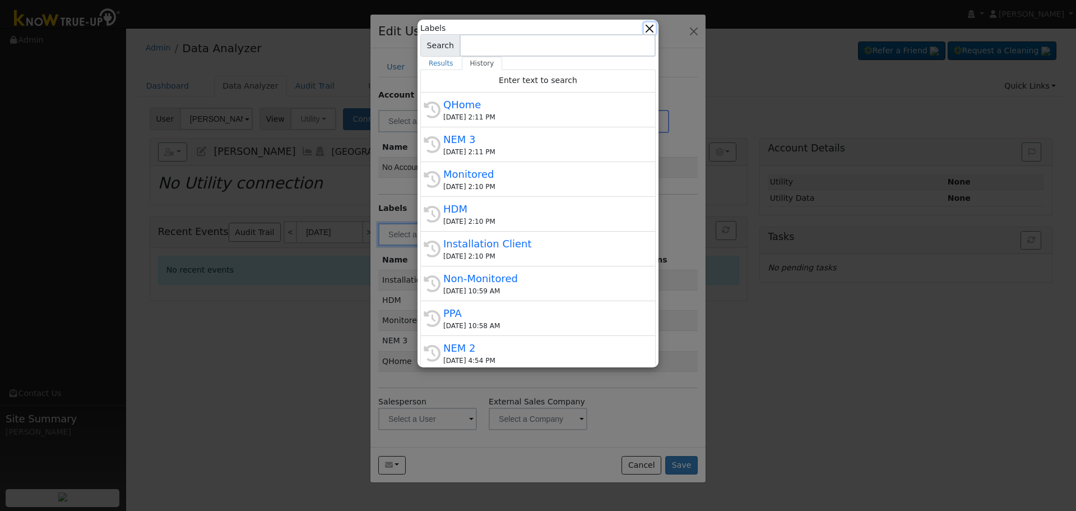
click at [648, 27] on button "button" at bounding box center [650, 28] width 12 height 12
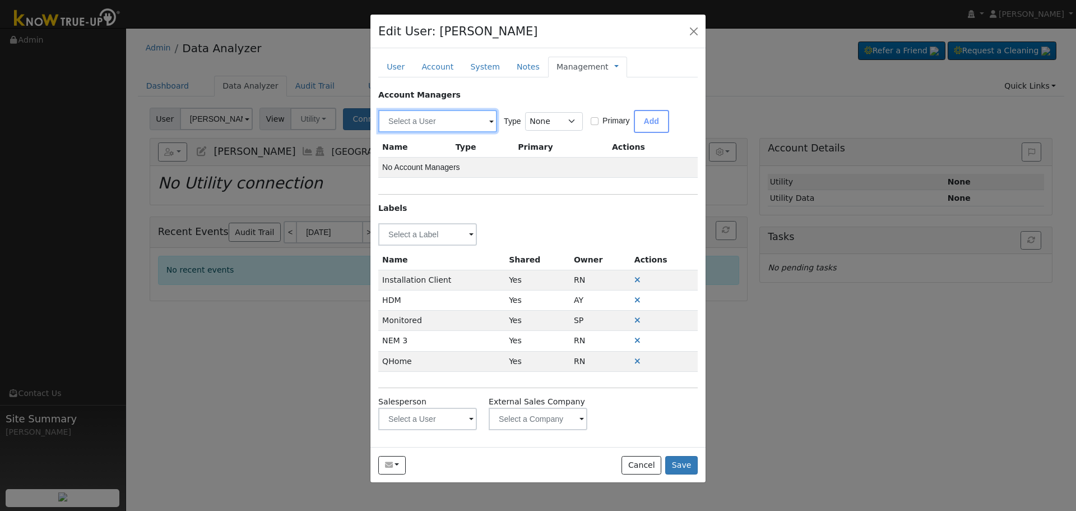
click at [405, 122] on input "text" at bounding box center [437, 121] width 119 height 22
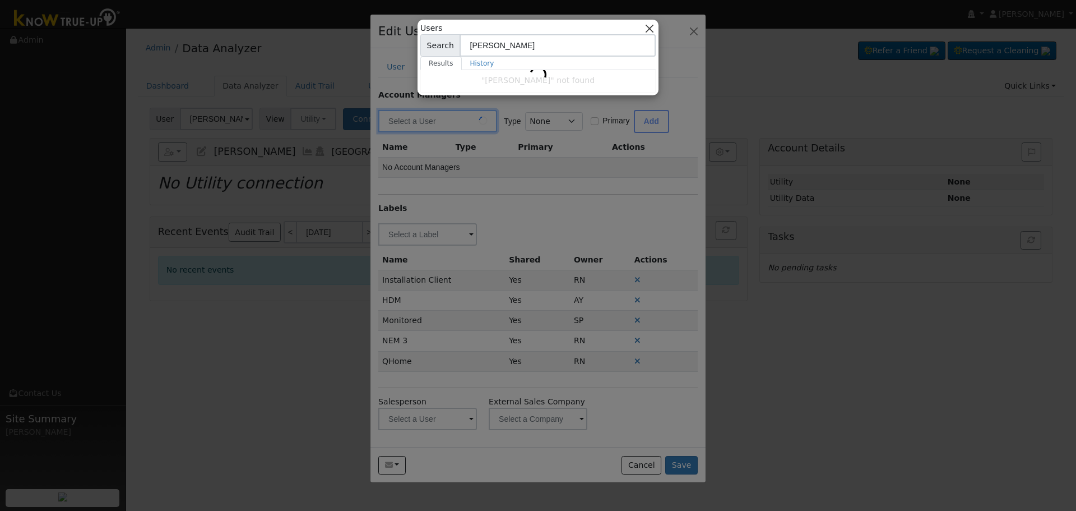
type input "Justin Beck"
click at [649, 27] on button "button" at bounding box center [650, 28] width 12 height 12
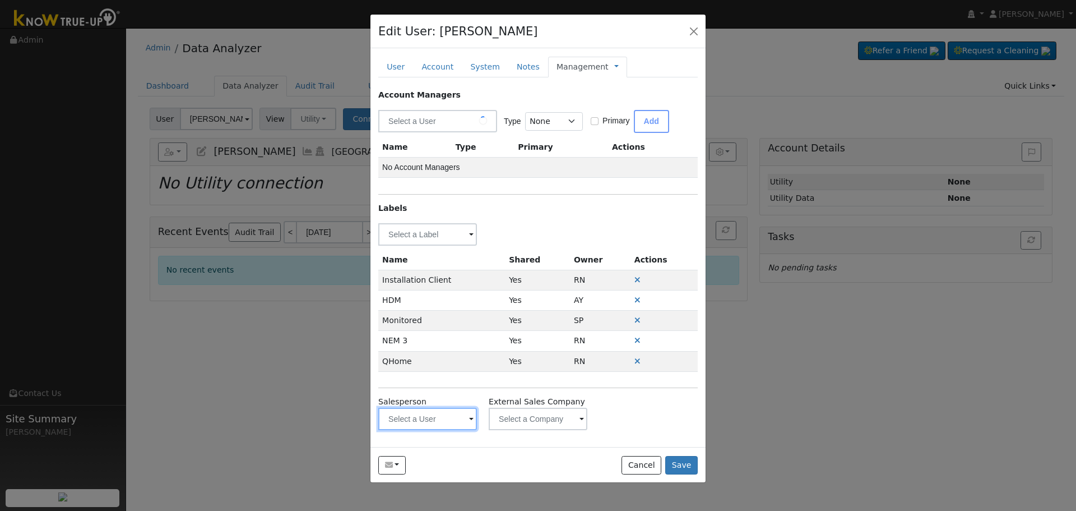
click at [426, 246] on input "text" at bounding box center [427, 234] width 99 height 22
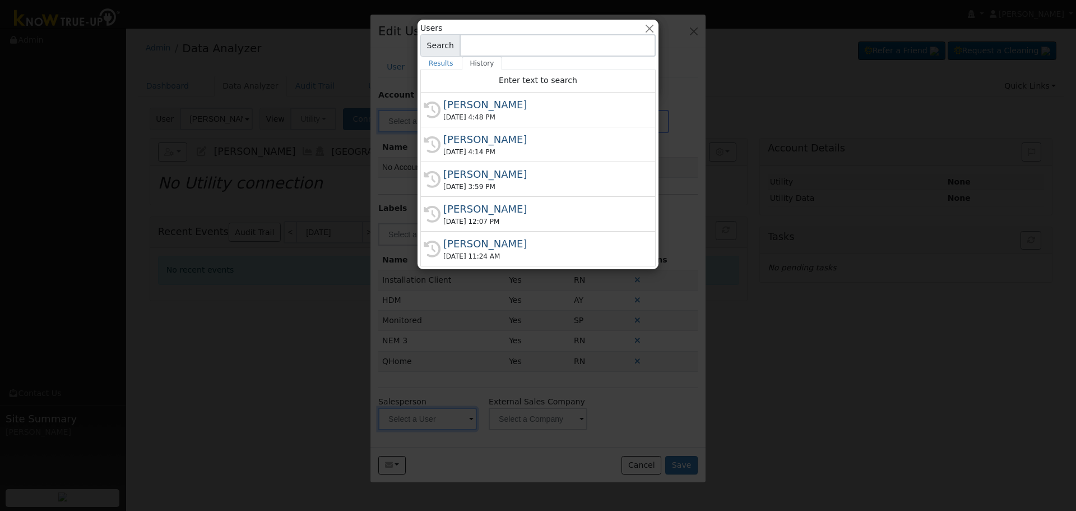
type input "Justin Beck"
click at [522, 45] on input at bounding box center [558, 45] width 196 height 22
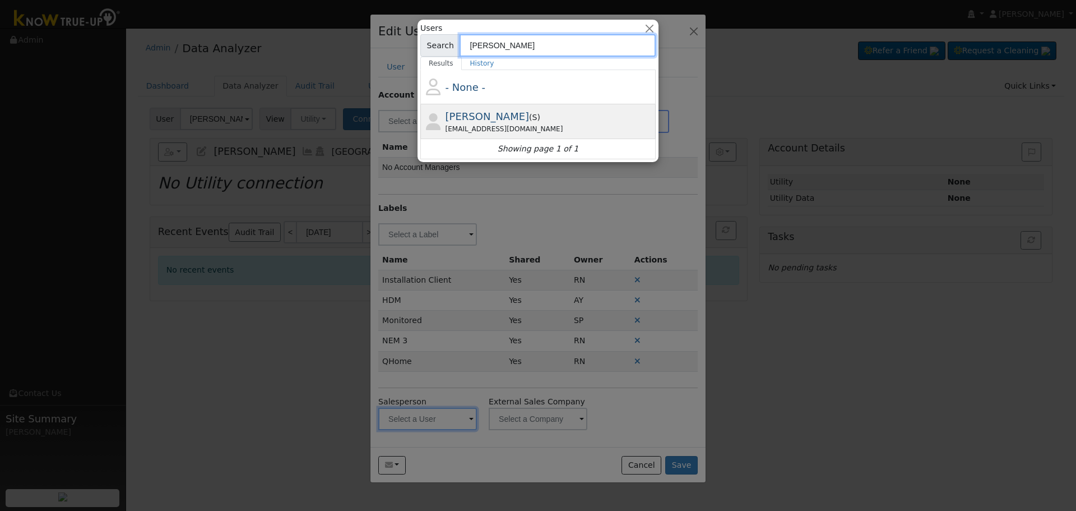
type input "Justin B"
click at [495, 124] on div "jbecksmp@gmail.com" at bounding box center [550, 129] width 208 height 10
type input "Justin Beck"
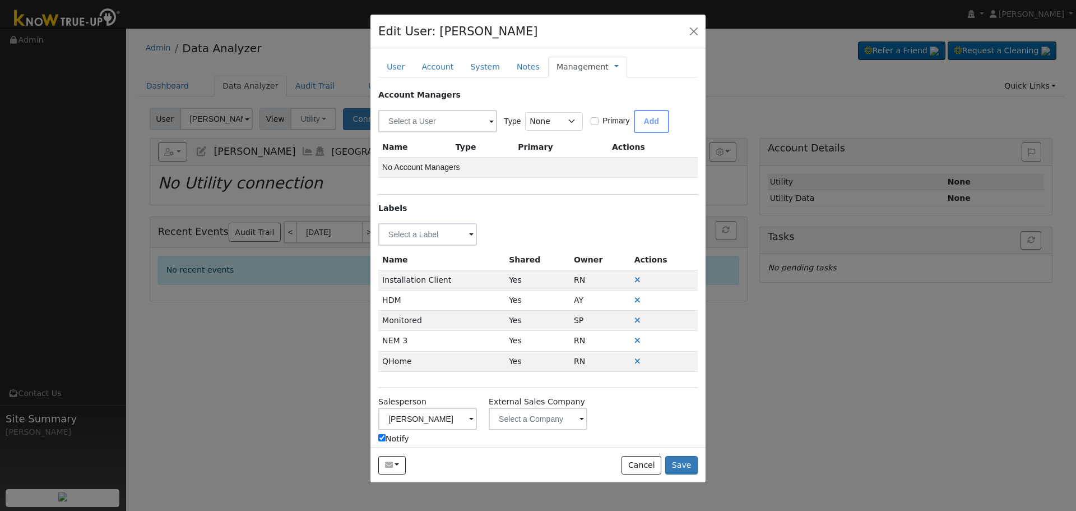
click at [383, 437] on input "Notify" at bounding box center [381, 437] width 7 height 7
checkbox input "false"
click at [681, 439] on button "Save" at bounding box center [681, 465] width 33 height 19
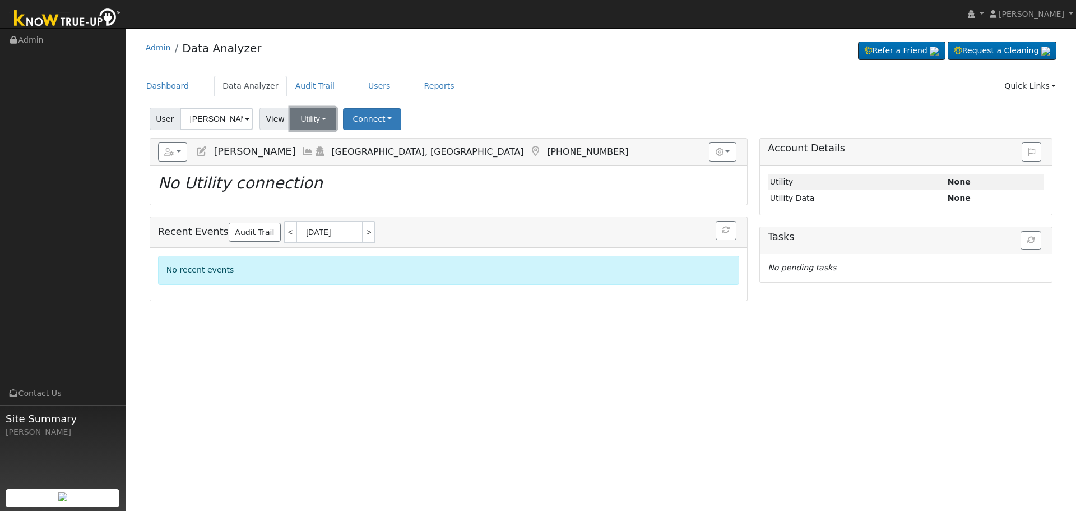
click at [311, 120] on button "Utility" at bounding box center [313, 119] width 46 height 22
click at [308, 163] on link "Solar" at bounding box center [328, 160] width 78 height 16
click at [315, 114] on button "Solar" at bounding box center [312, 119] width 45 height 22
click at [310, 155] on link "Solar" at bounding box center [328, 160] width 78 height 16
click at [365, 117] on button "Connect" at bounding box center [372, 119] width 58 height 22
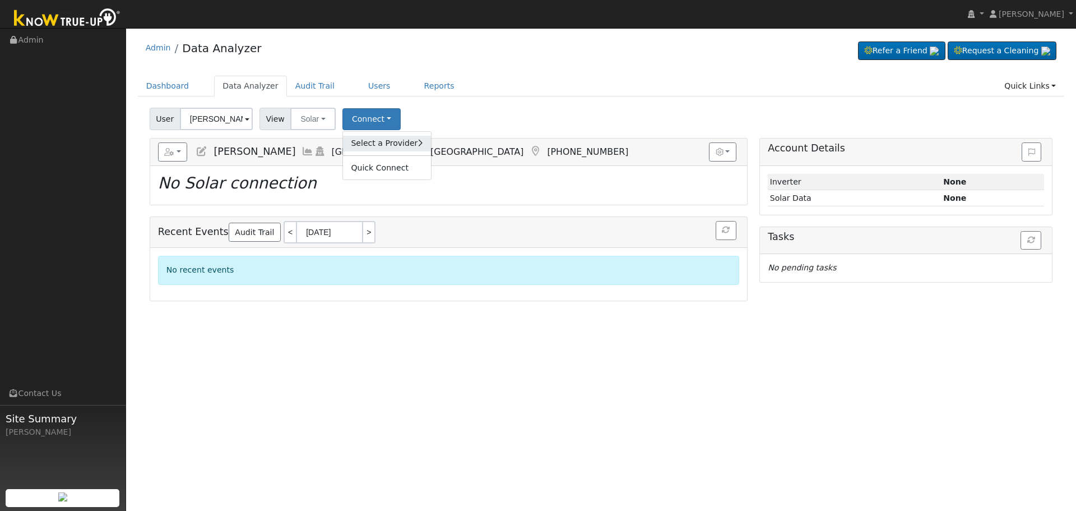
click at [367, 142] on link "Select a Provider" at bounding box center [386, 144] width 87 height 16
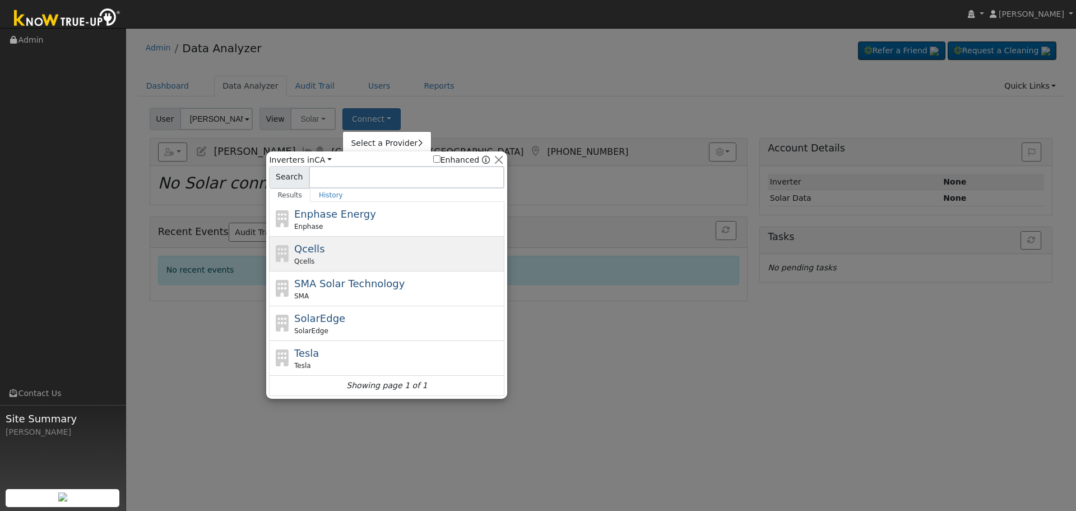
click at [328, 249] on div "Qcells Qcells" at bounding box center [398, 253] width 208 height 25
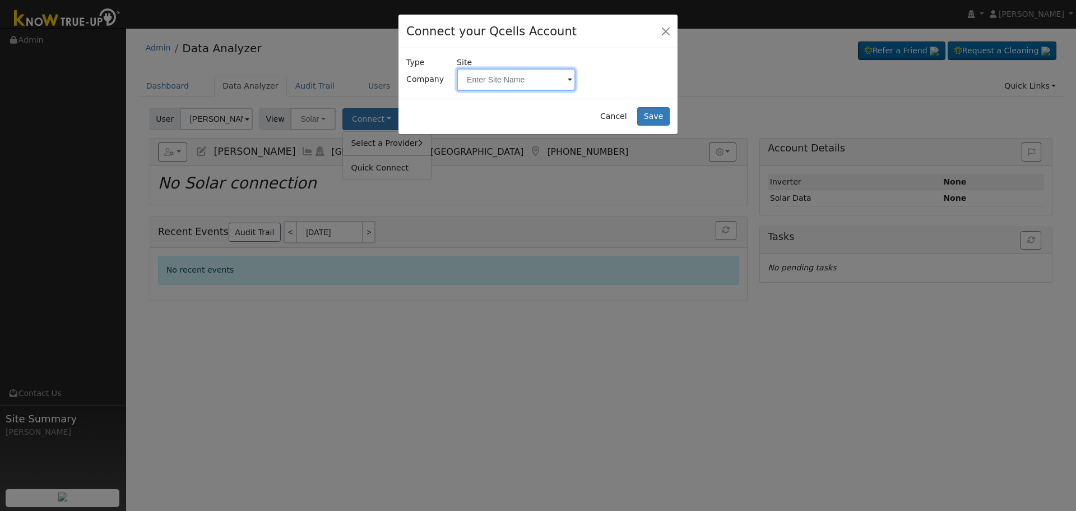
click at [483, 80] on input "text" at bounding box center [516, 79] width 119 height 22
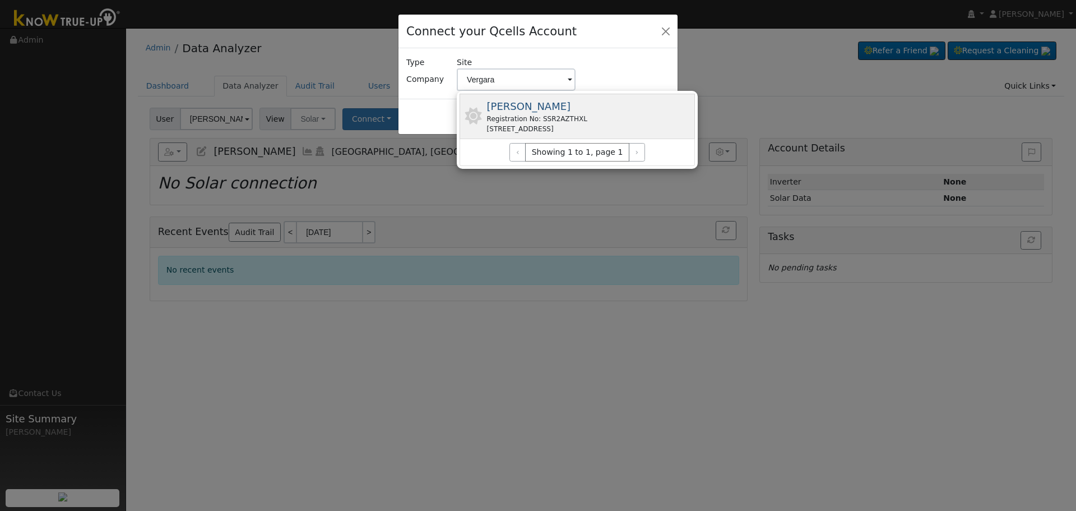
click at [588, 111] on div "Vergara, Maria Elizabeth Registration No: SSR2AZTHXL 210 Moneta Ave, Bakersfiel…" at bounding box center [537, 116] width 100 height 35
type input "Vergara, Maria Elizabeth"
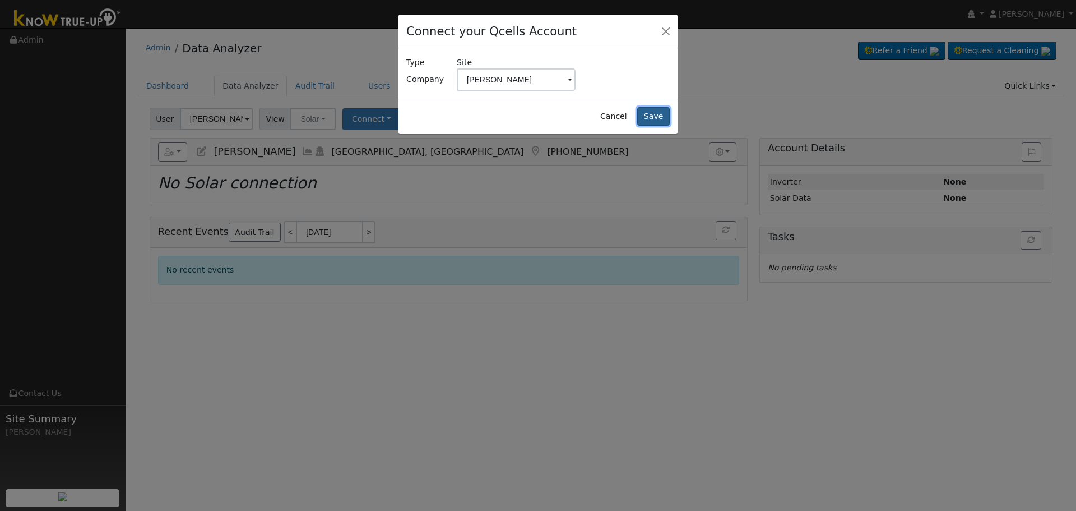
click at [656, 115] on button "Save" at bounding box center [653, 116] width 33 height 19
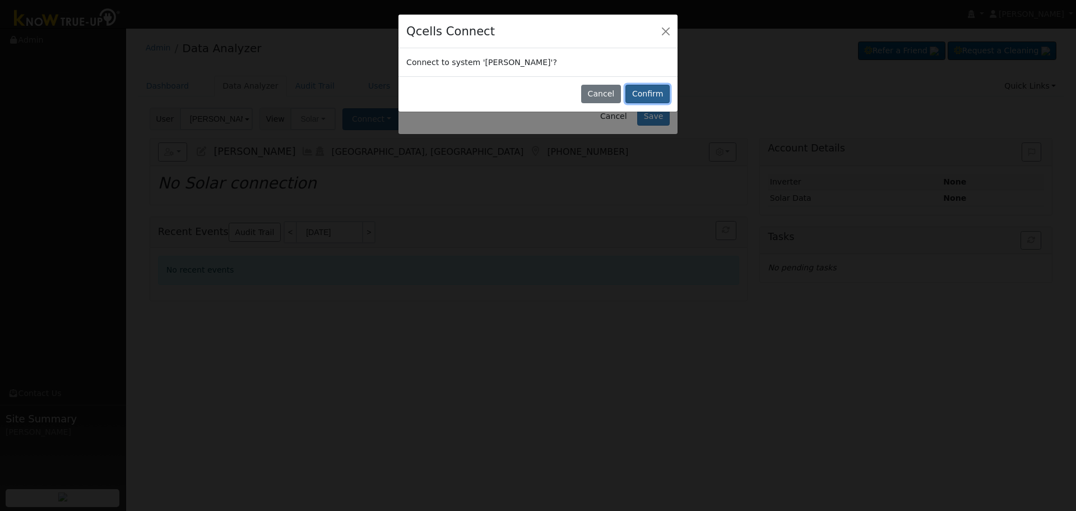
click at [662, 95] on button "Confirm" at bounding box center [648, 94] width 44 height 19
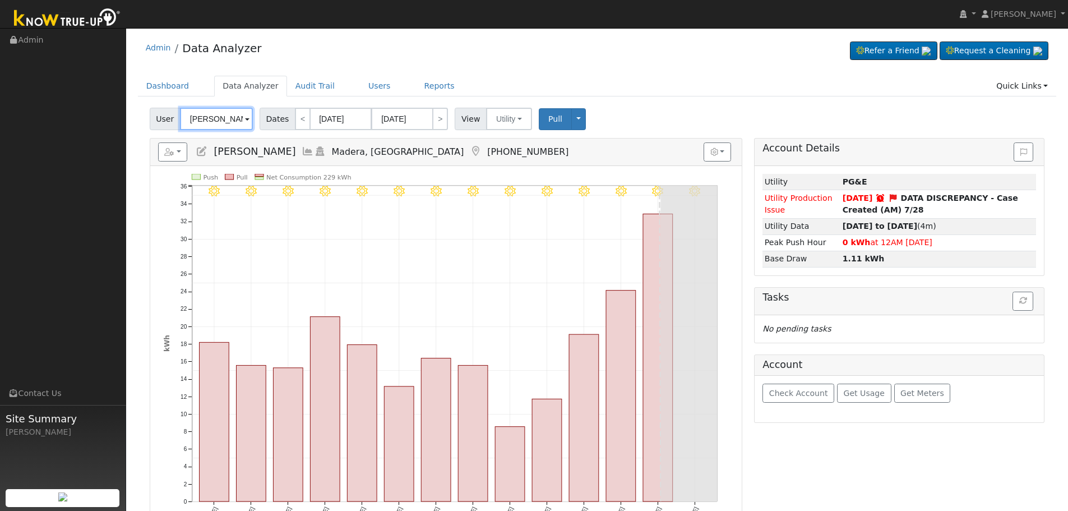
click at [225, 116] on input "[PERSON_NAME]" at bounding box center [216, 119] width 73 height 22
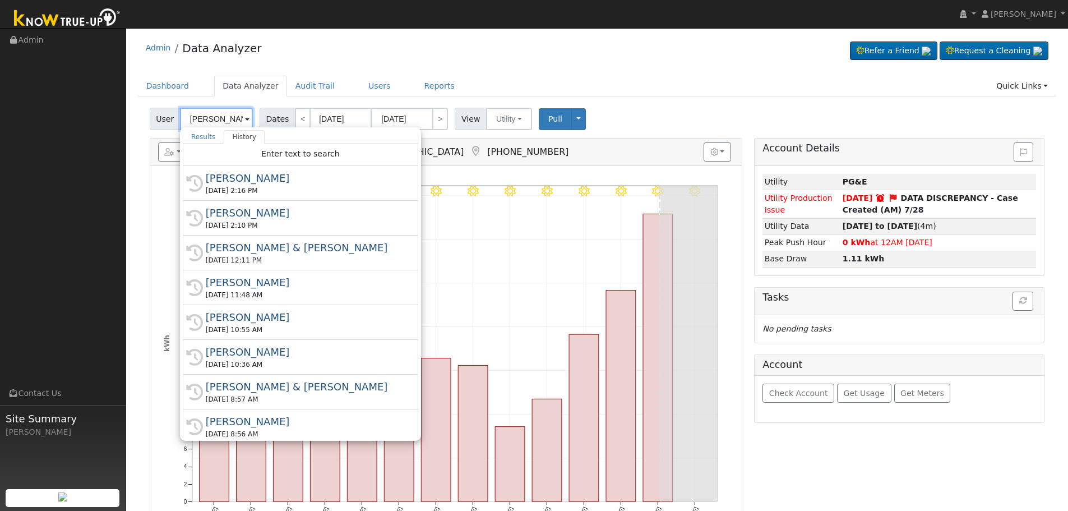
click at [225, 116] on input "[PERSON_NAME]" at bounding box center [216, 119] width 73 height 22
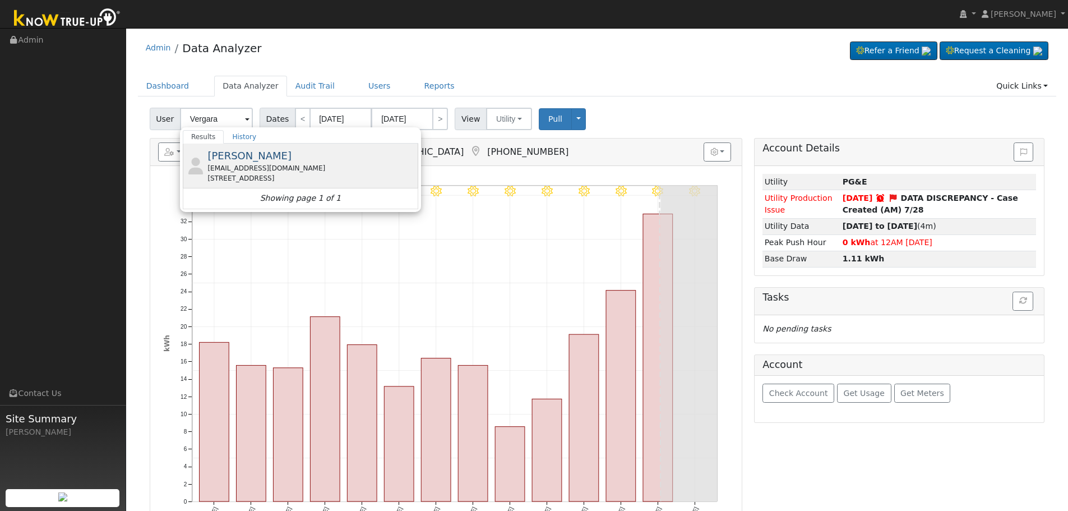
click at [283, 156] on span "Maria Elizabeth Vergara" at bounding box center [249, 156] width 84 height 12
type input "Maria Elizabeth Vergara"
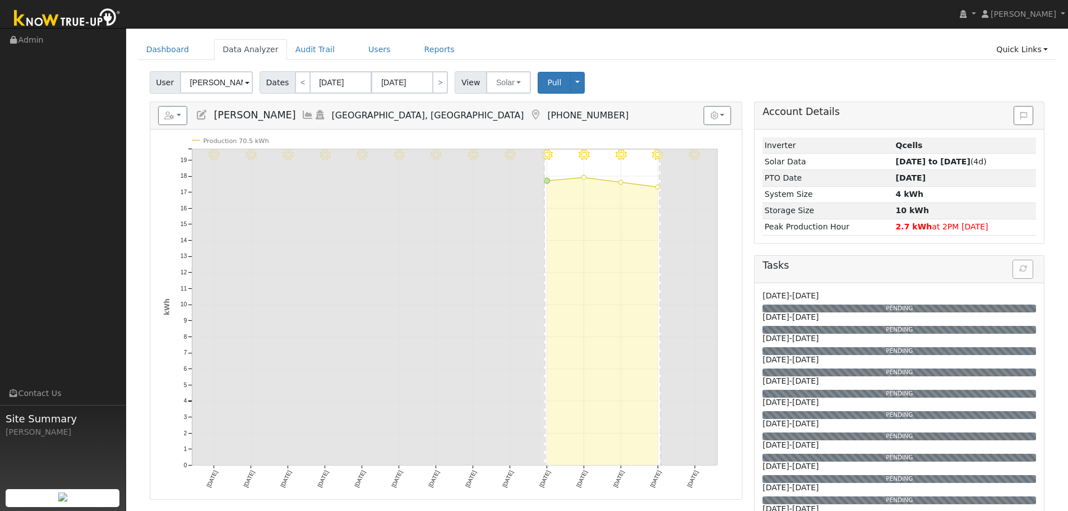
scroll to position [56, 0]
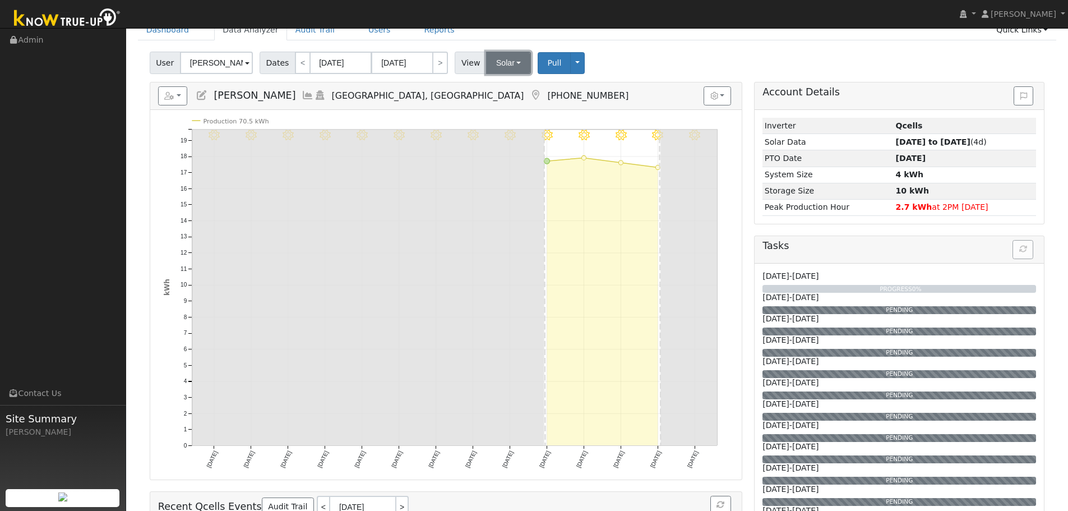
click at [502, 61] on button "Solar" at bounding box center [508, 63] width 45 height 22
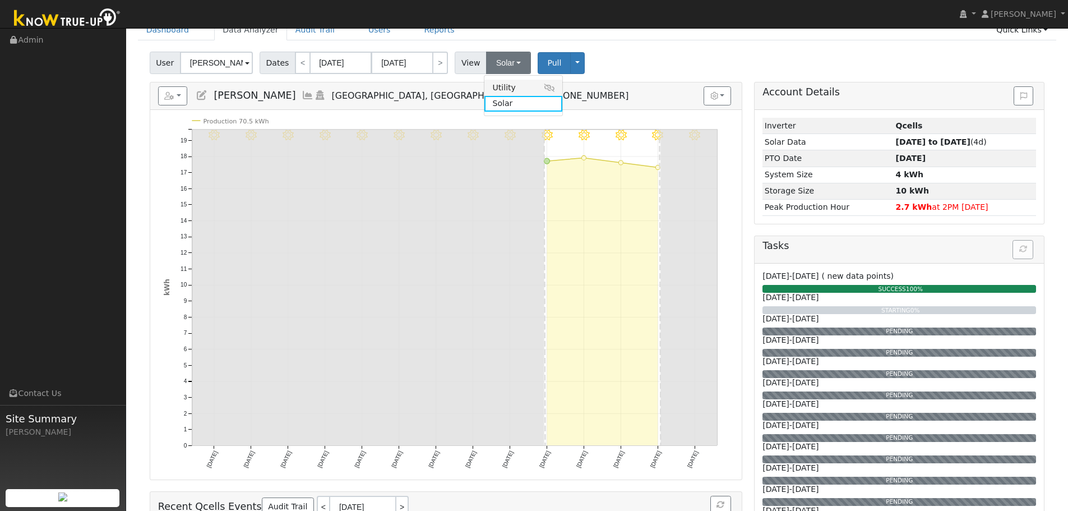
click at [502, 90] on link "Utility" at bounding box center [523, 88] width 78 height 16
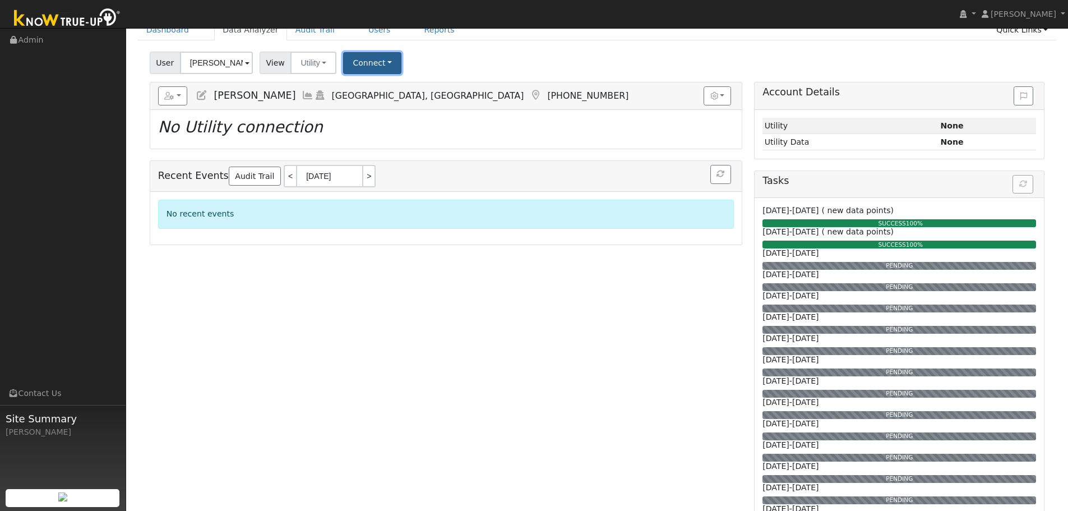
click at [368, 62] on button "Connect" at bounding box center [372, 63] width 58 height 22
click at [374, 87] on link "Select a Provider" at bounding box center [387, 88] width 87 height 16
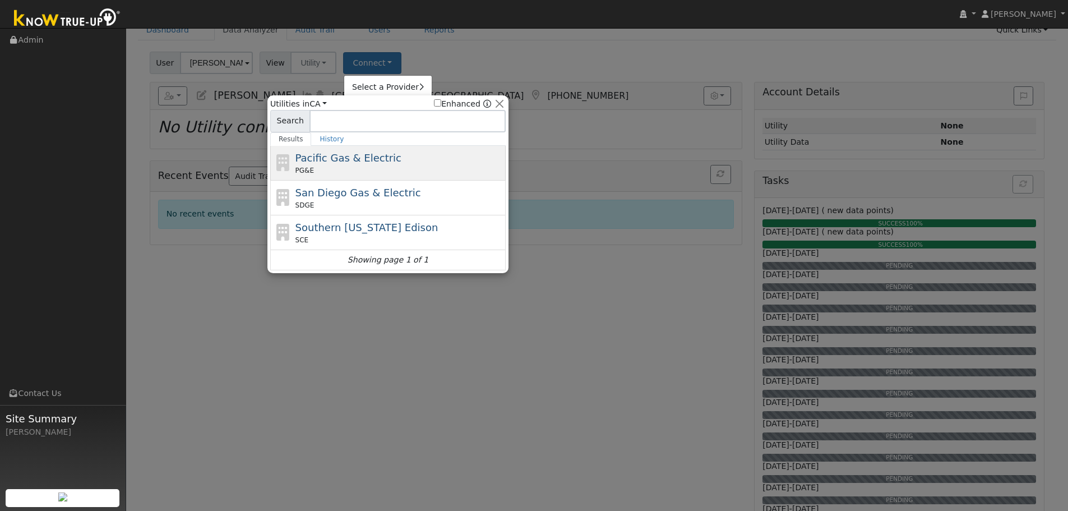
click at [408, 162] on div "Pacific Gas & Electric PG&E" at bounding box center [399, 162] width 208 height 25
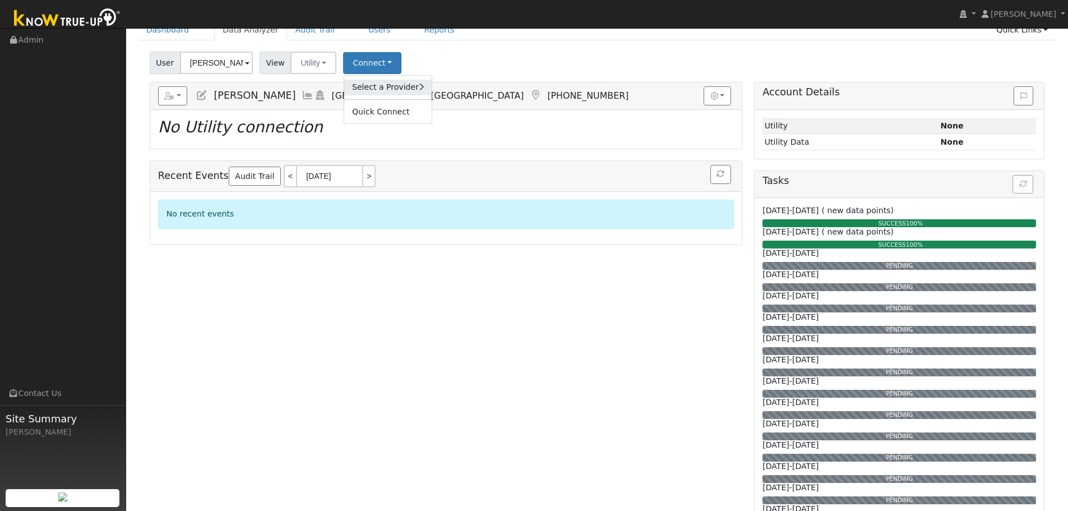
click at [364, 87] on link "Select a Provider" at bounding box center [387, 88] width 87 height 16
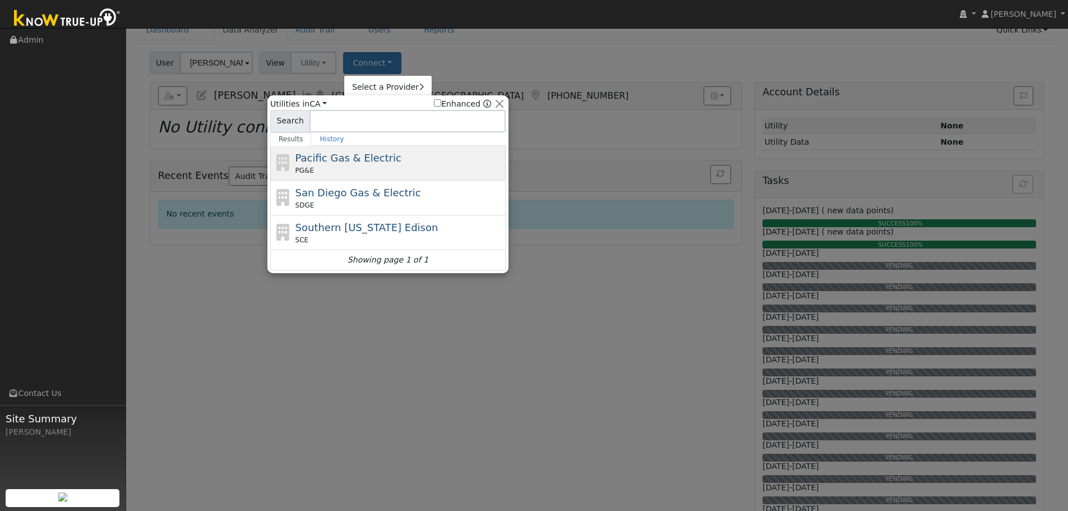
click at [330, 158] on span "Pacific Gas & Electric" at bounding box center [348, 158] width 106 height 12
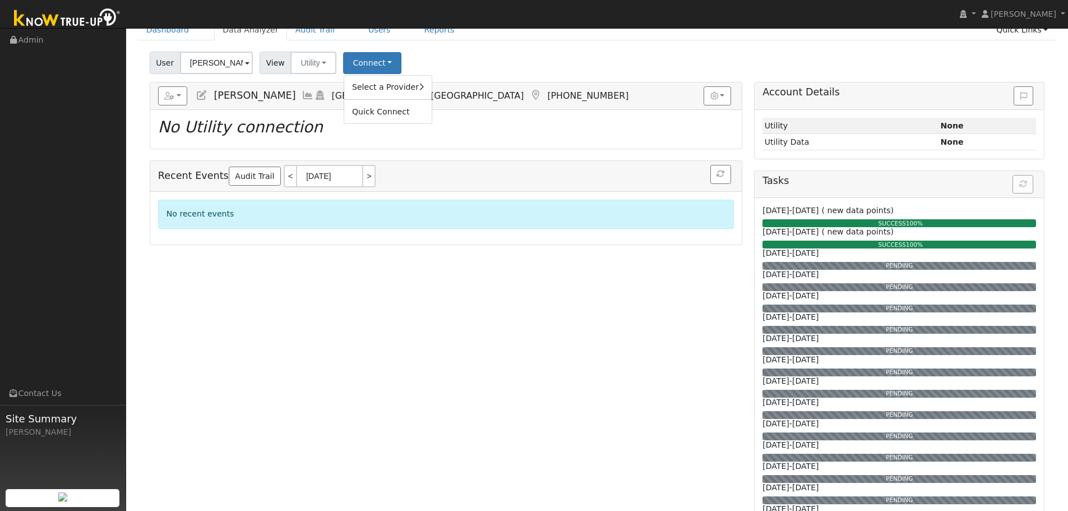
click at [536, 47] on div "Dashboard Data Analyzer Audit Trail Users Reports Quick Links Quick Add Quick C…" at bounding box center [597, 36] width 919 height 32
click at [542, 66] on div "User Maria Elizabeth Vergara Account Default Account Default Account 210 Moneta…" at bounding box center [596, 61] width 899 height 26
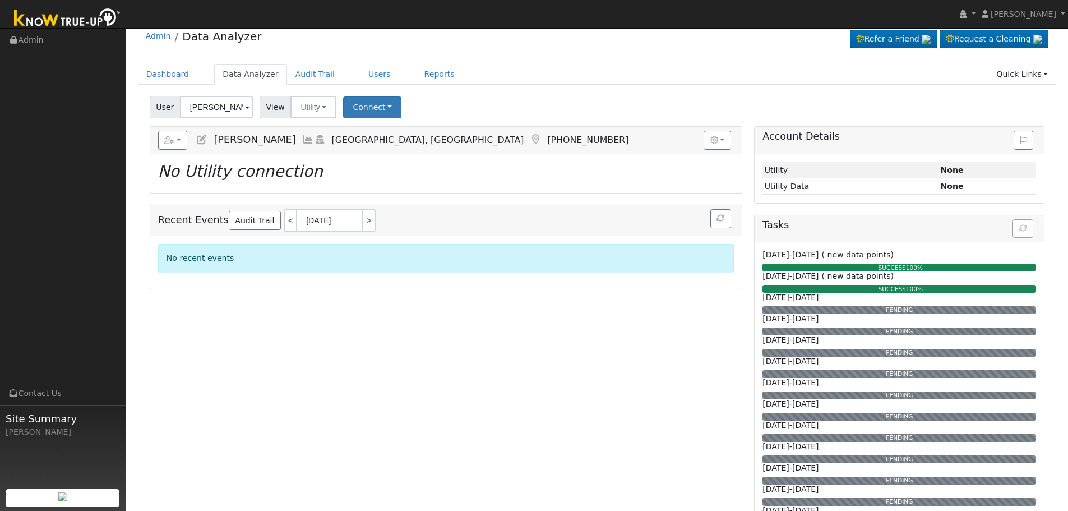
scroll to position [0, 0]
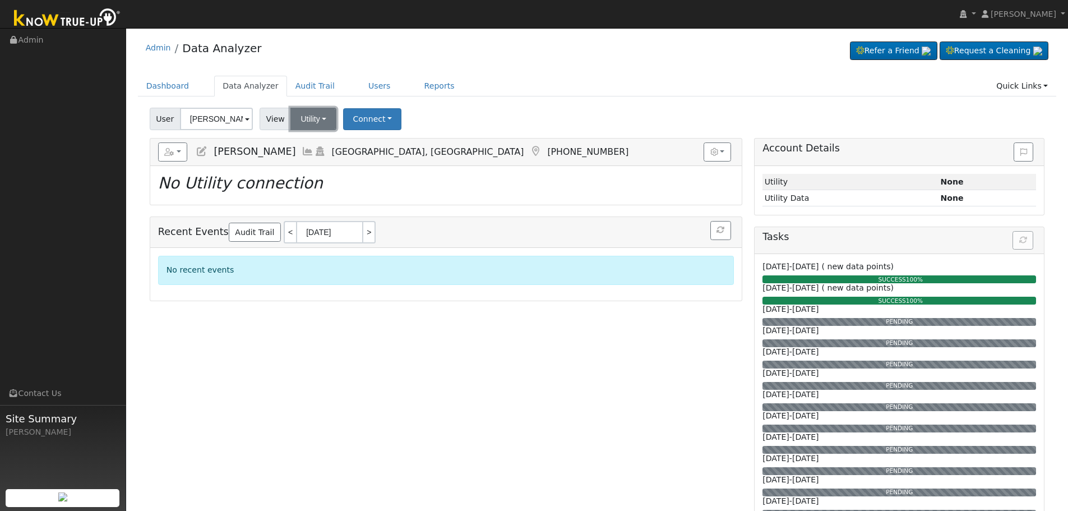
click at [307, 122] on button "Utility" at bounding box center [313, 119] width 46 height 22
click at [525, 118] on div "User Maria Elizabeth Vergara Account Default Account Default Account 210 Moneta…" at bounding box center [596, 117] width 899 height 26
click at [420, 77] on link "Reports" at bounding box center [439, 86] width 47 height 21
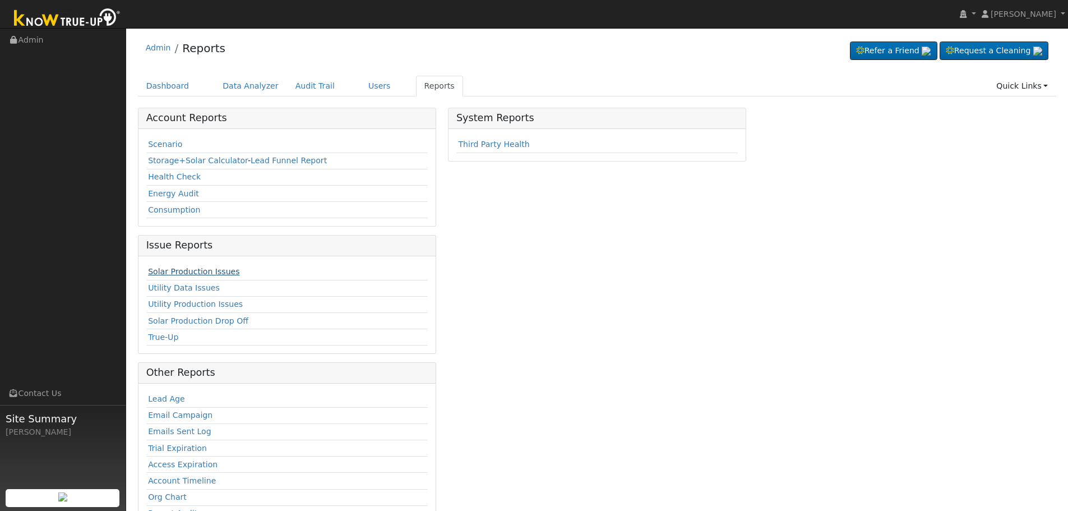
click at [192, 272] on link "Solar Production Issues" at bounding box center [193, 271] width 91 height 9
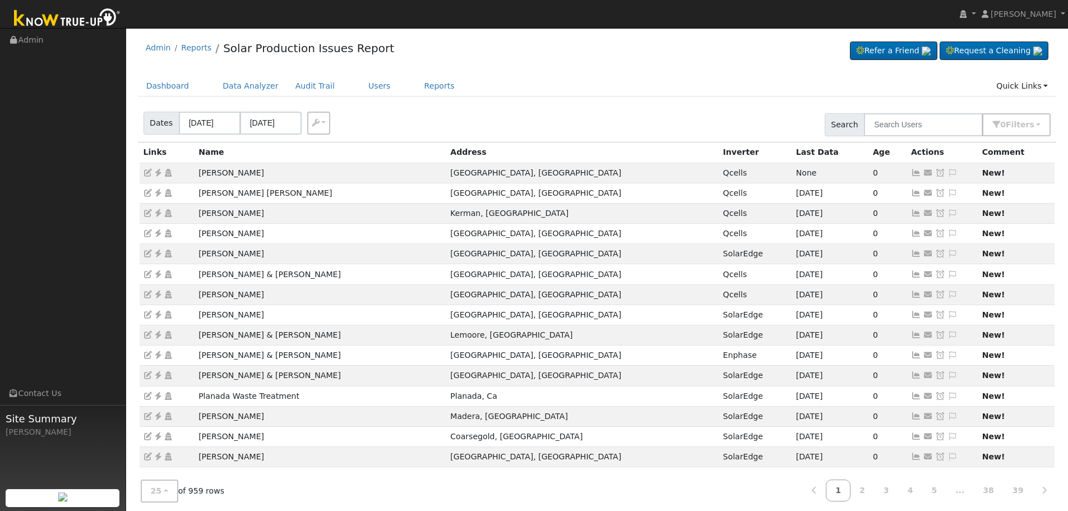
click at [491, 126] on div "Dates 08/07/2025 08/10/2025 Export CSV Search 0 Filter s Include Leads Include …" at bounding box center [597, 123] width 923 height 38
